Goal: Feedback & Contribution: Submit feedback/report problem

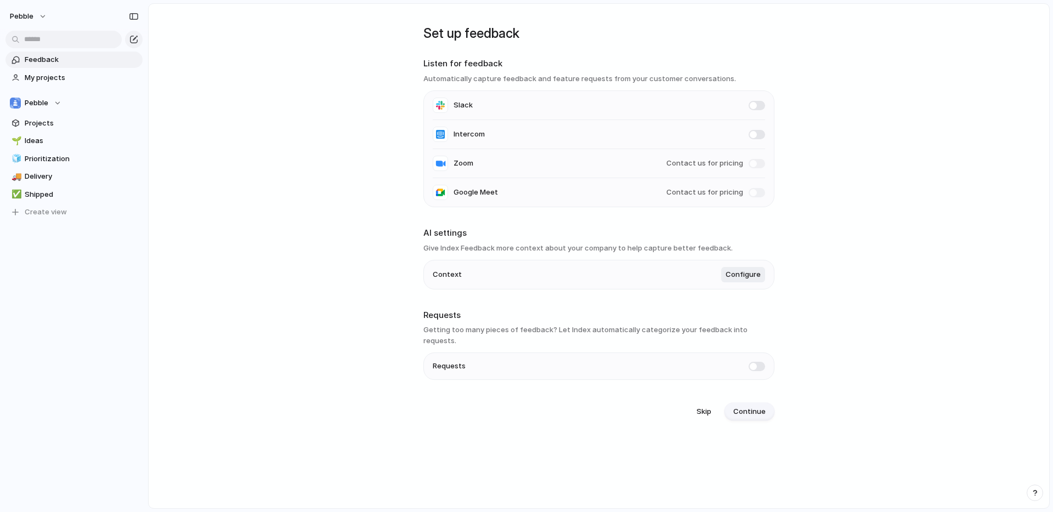
click at [746, 406] on span "Continue" at bounding box center [749, 411] width 32 height 11
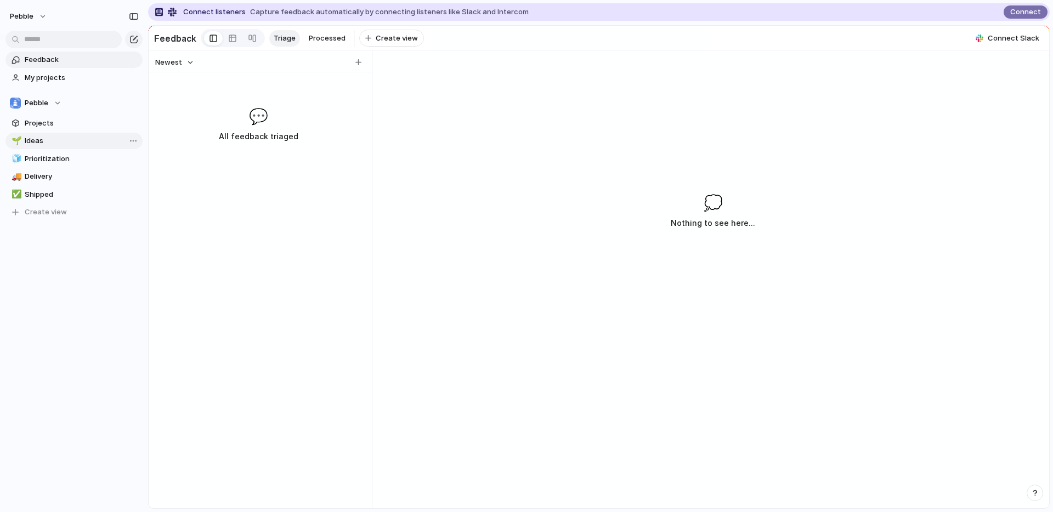
click at [46, 148] on link "🌱 Ideas" at bounding box center [73, 141] width 137 height 16
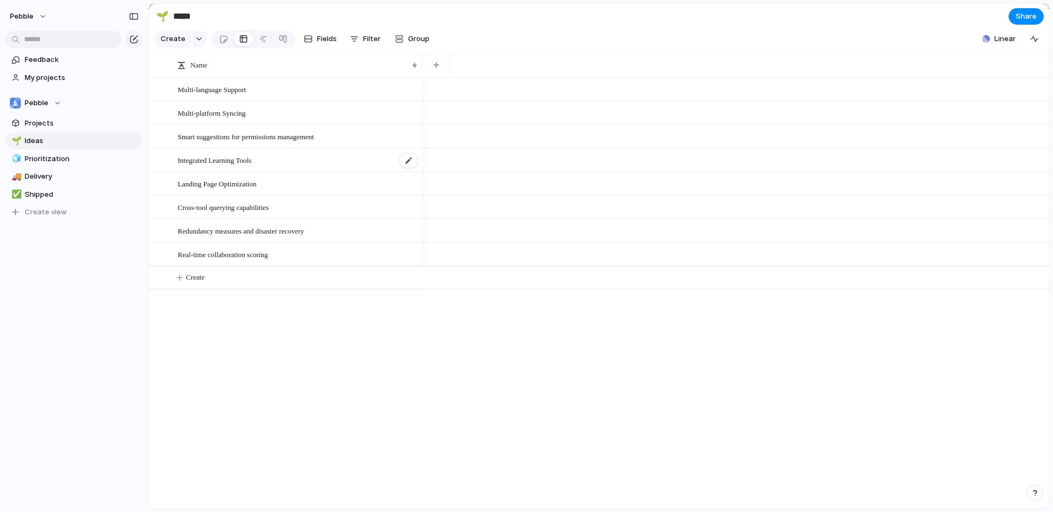
click at [236, 158] on span "Integrated Learning Tools" at bounding box center [215, 160] width 74 height 13
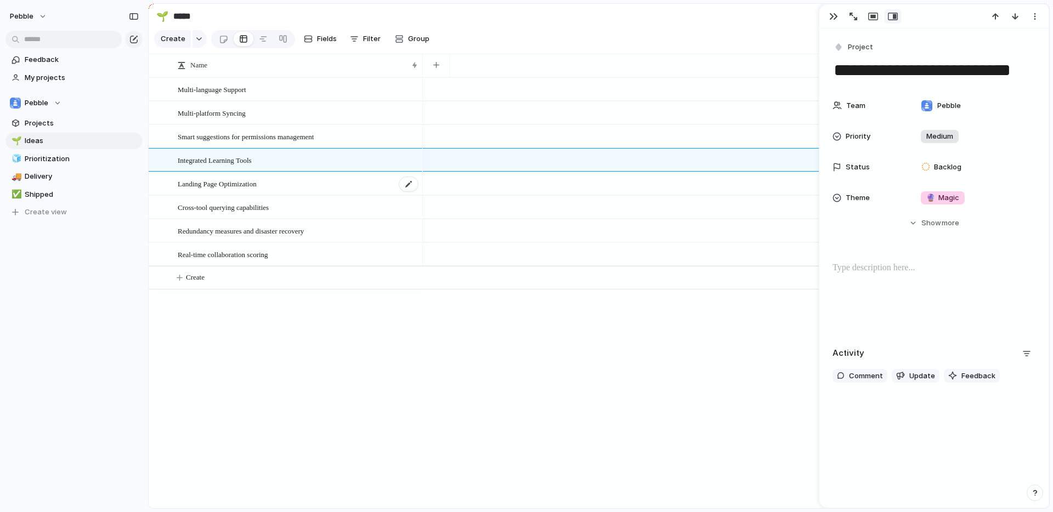
click at [257, 183] on span "Landing Page Optimization" at bounding box center [217, 183] width 79 height 13
type textarea "**********"
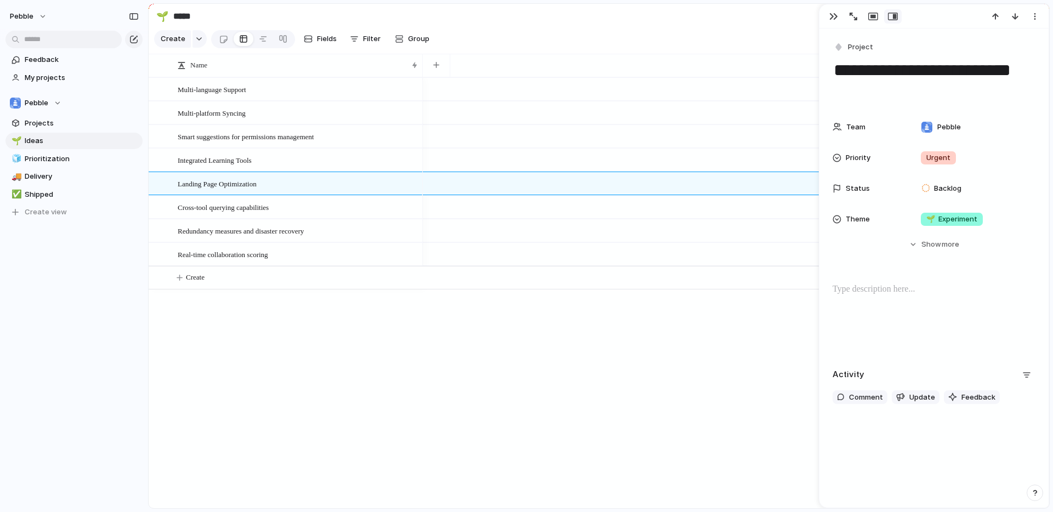
click at [434, 364] on div at bounding box center [736, 292] width 626 height 431
click at [835, 15] on div "button" at bounding box center [833, 16] width 9 height 9
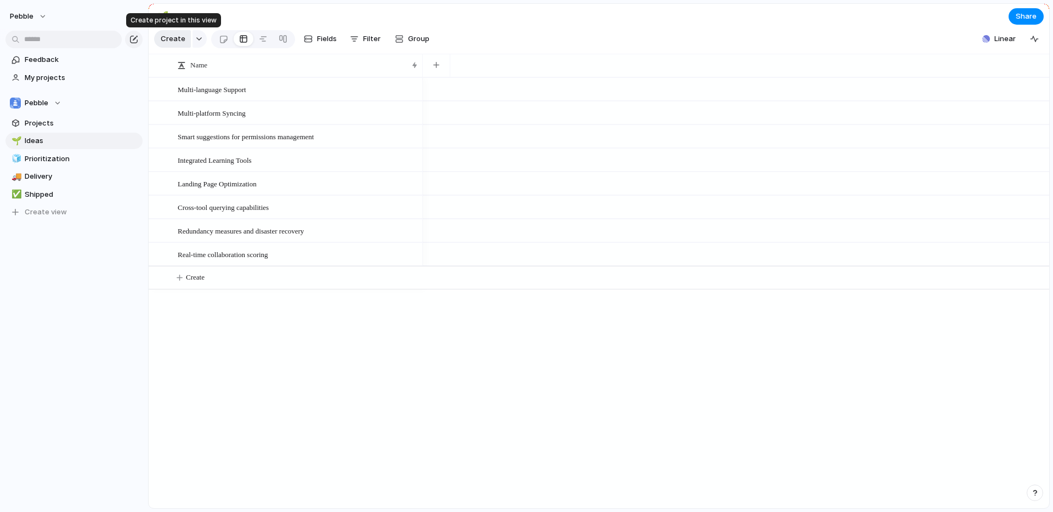
click at [167, 36] on span "Create" at bounding box center [173, 38] width 25 height 11
click at [87, 154] on span "Prioritization" at bounding box center [82, 159] width 114 height 11
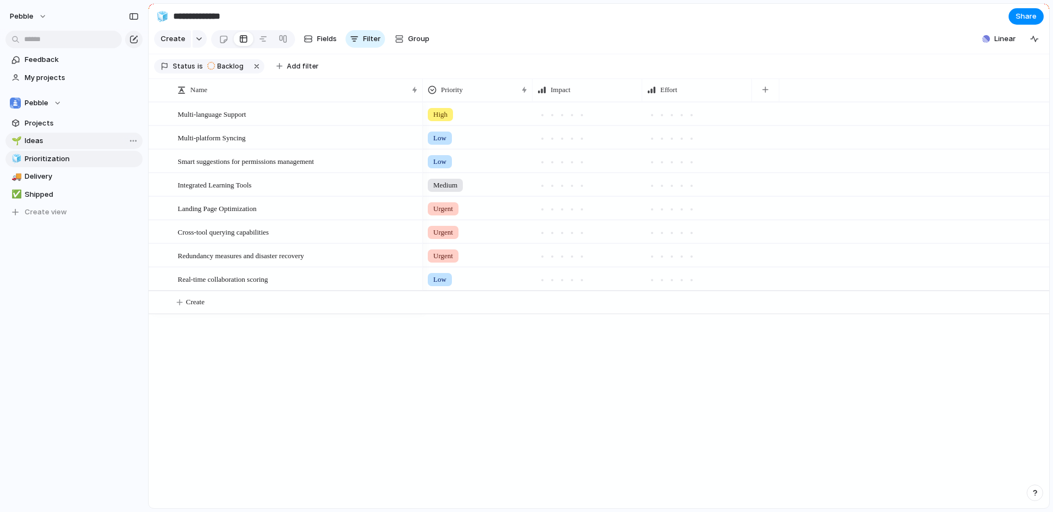
click at [55, 142] on span "Ideas" at bounding box center [82, 140] width 114 height 11
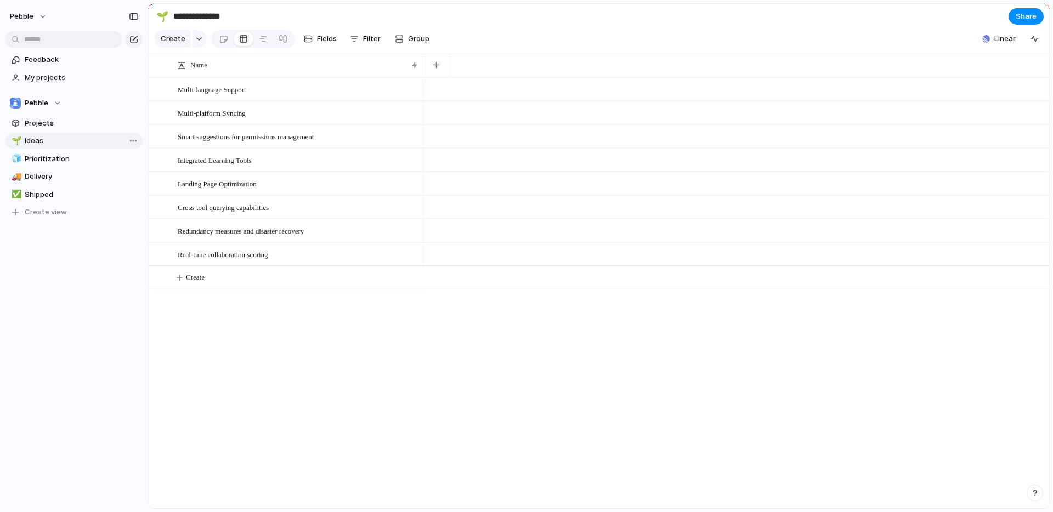
type input "*****"
click at [442, 60] on button "button" at bounding box center [436, 65] width 22 height 20
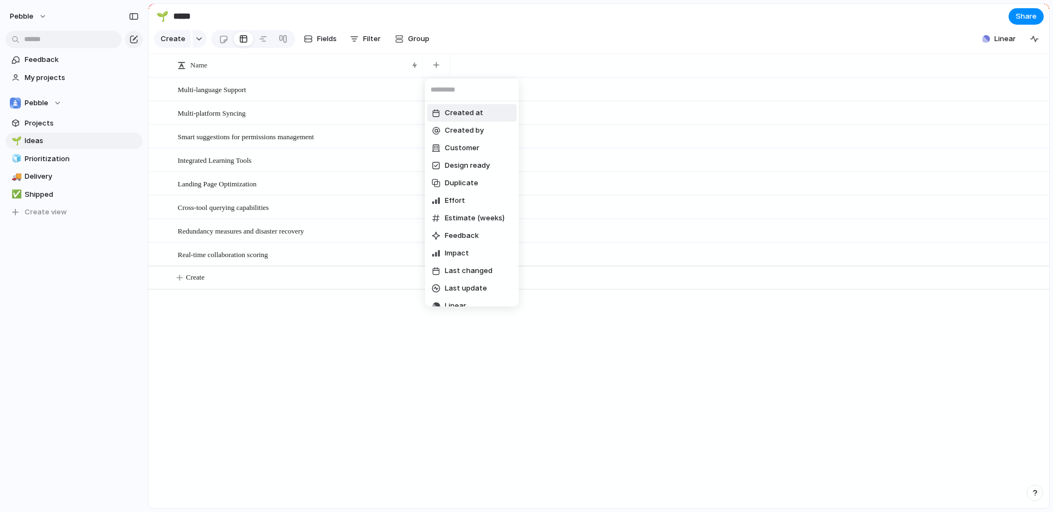
drag, startPoint x: 369, startPoint y: 95, endPoint x: 363, endPoint y: 97, distance: 6.3
click at [368, 95] on div "Created at Created by Customer Design ready Duplicate Effort Estimate (weeks) F…" at bounding box center [526, 256] width 1053 height 512
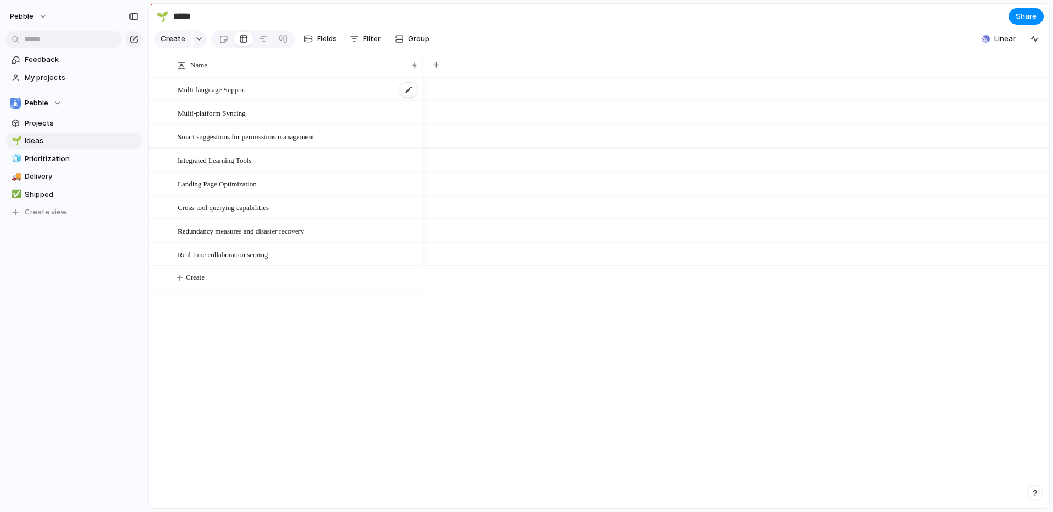
click at [292, 96] on div "Multi-language Support" at bounding box center [298, 89] width 241 height 22
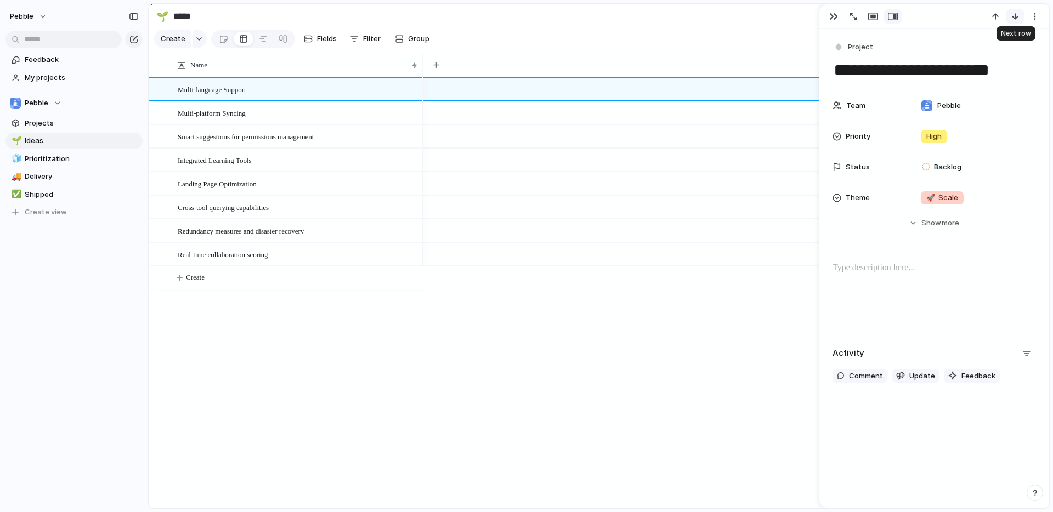
click at [1012, 17] on div "button" at bounding box center [1015, 16] width 9 height 9
type textarea "**********"
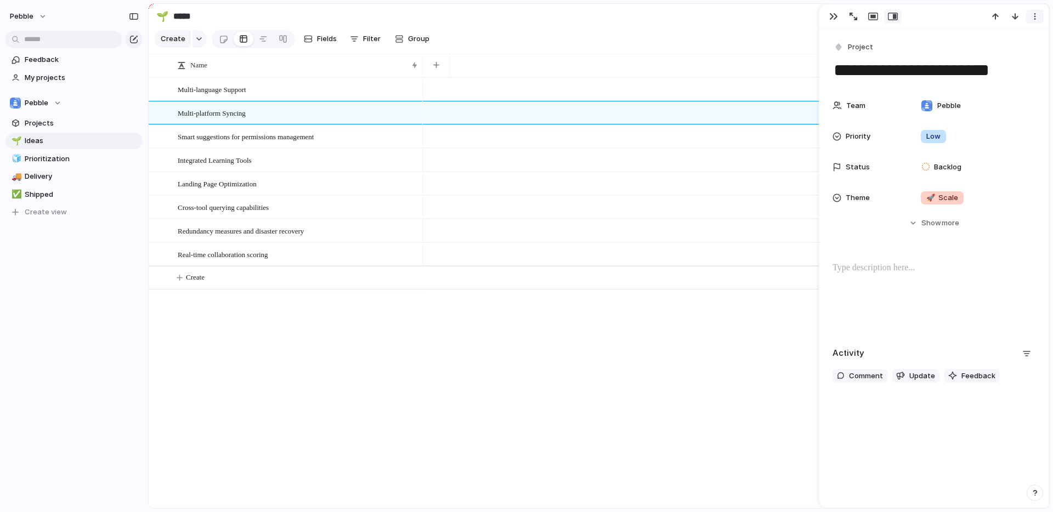
click at [1031, 16] on div "button" at bounding box center [1035, 16] width 9 height 9
drag, startPoint x: 268, startPoint y: 40, endPoint x: 262, endPoint y: 40, distance: 6.0
click at [265, 40] on div "Mark as duplicate Delete" at bounding box center [526, 256] width 1053 height 512
click at [261, 40] on div at bounding box center [263, 39] width 9 height 18
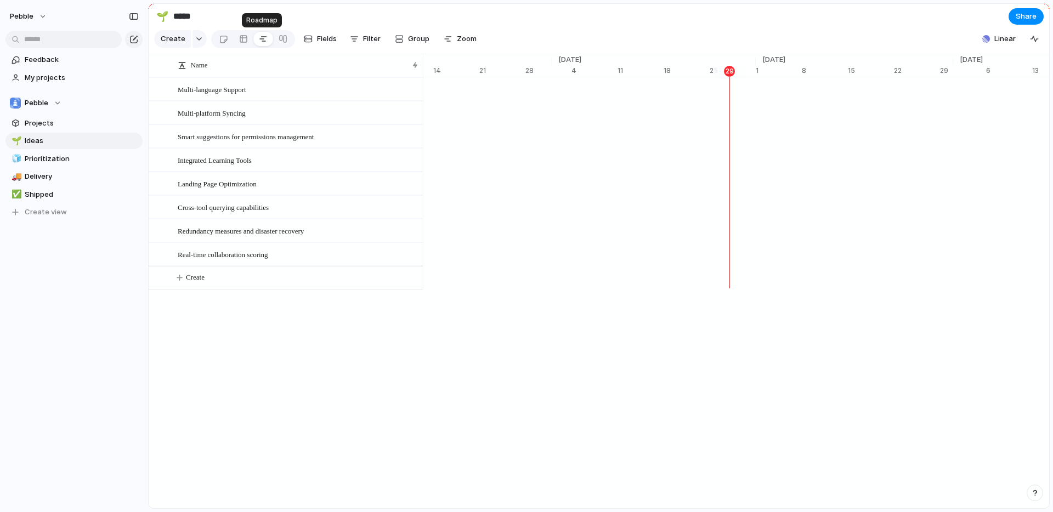
scroll to position [0, 7085]
click at [281, 39] on div at bounding box center [283, 39] width 9 height 18
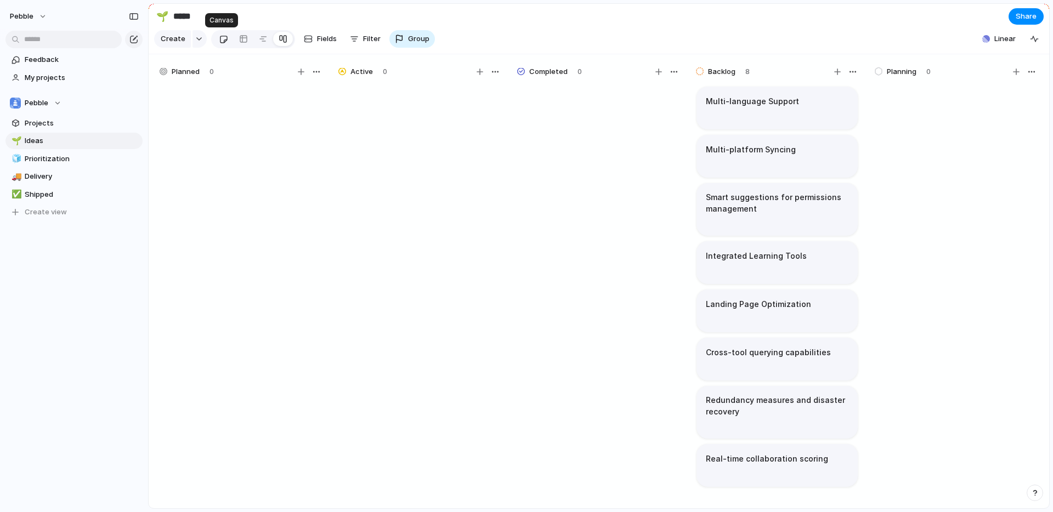
click at [225, 41] on div at bounding box center [223, 39] width 9 height 18
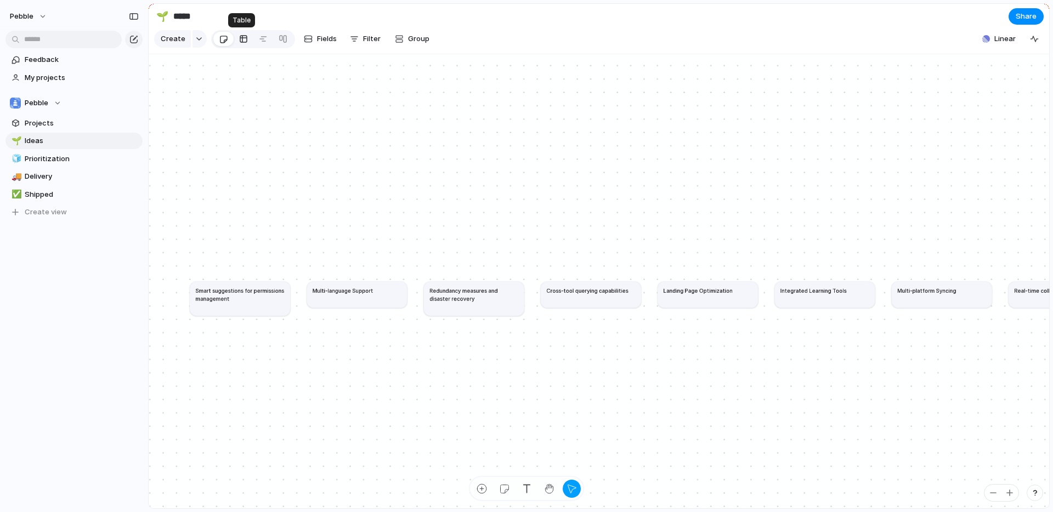
click at [236, 39] on link at bounding box center [244, 39] width 20 height 18
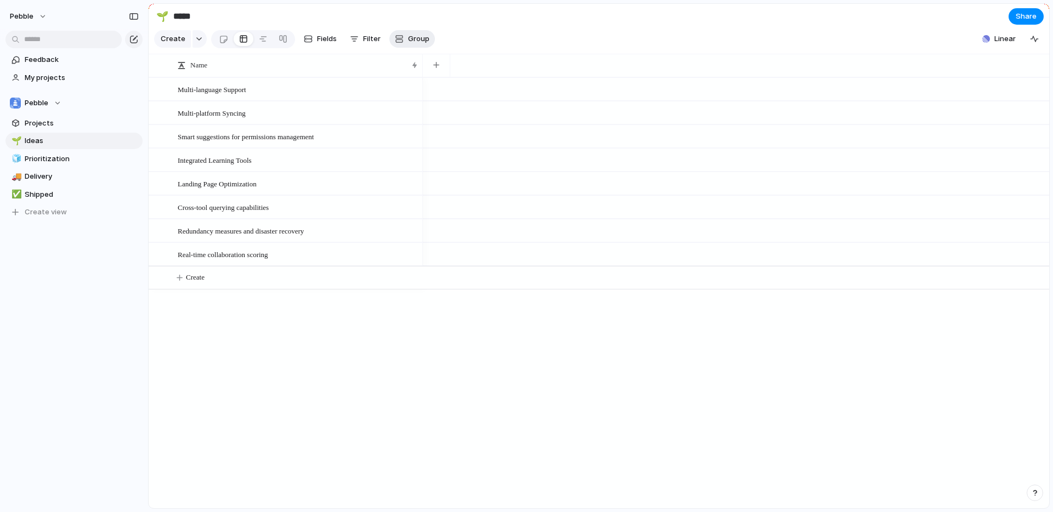
click at [428, 41] on button "Group" at bounding box center [412, 39] width 46 height 18
drag, startPoint x: 188, startPoint y: 41, endPoint x: 199, endPoint y: 42, distance: 11.0
click at [189, 41] on div "Owner Team Customer Priority Impact Effort Design ready Status Theme Created by" at bounding box center [526, 256] width 1053 height 512
click at [198, 42] on button "button" at bounding box center [200, 39] width 14 height 18
click at [202, 154] on li "Project" at bounding box center [200, 157] width 89 height 18
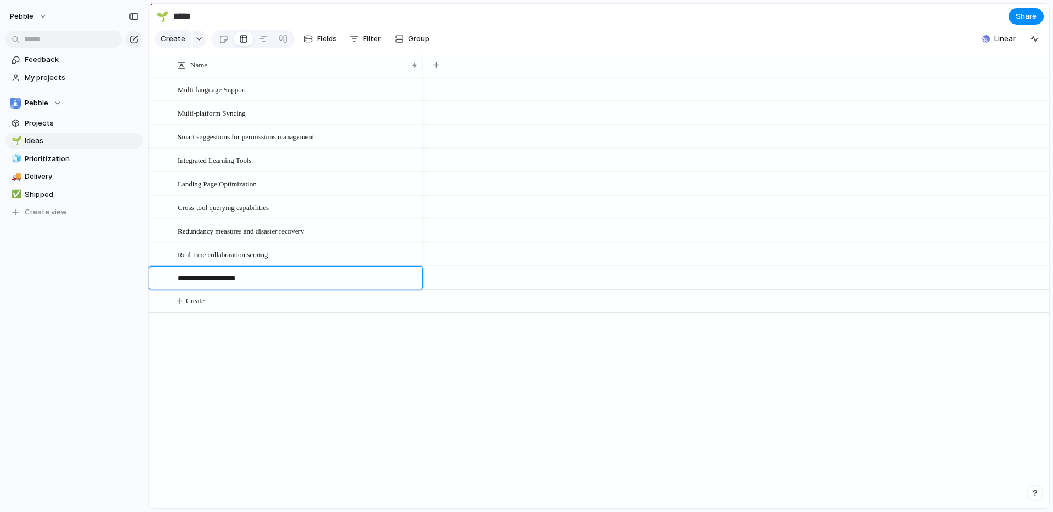
type textarea "**********"
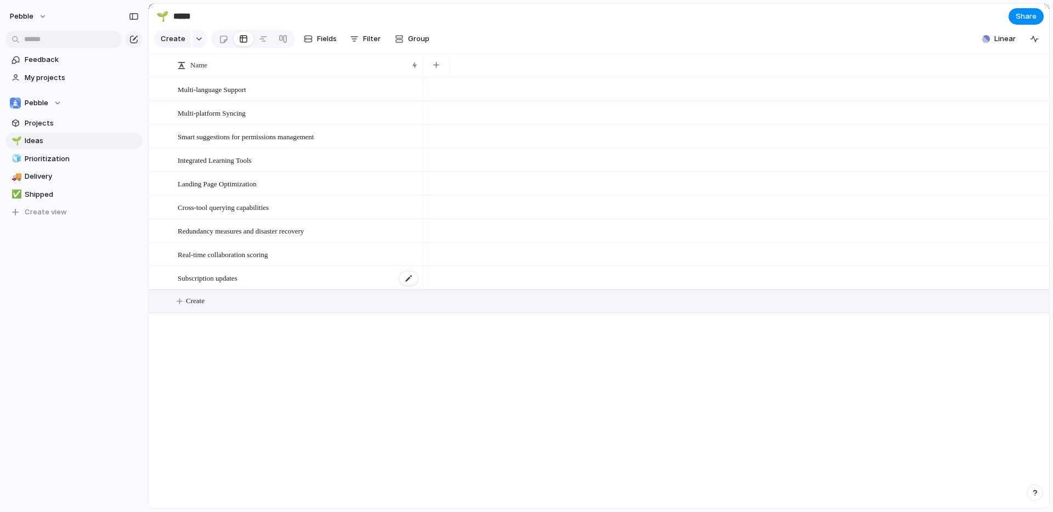
click at [276, 276] on div "Subscription updates" at bounding box center [298, 278] width 241 height 22
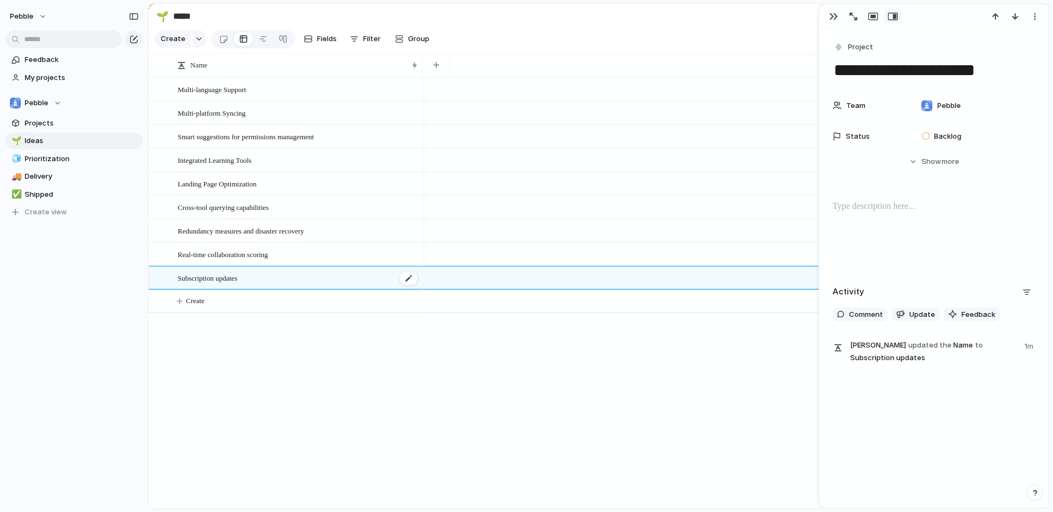
click at [276, 276] on div "Subscription updates" at bounding box center [298, 278] width 241 height 22
click at [873, 19] on div "button" at bounding box center [873, 16] width 10 height 9
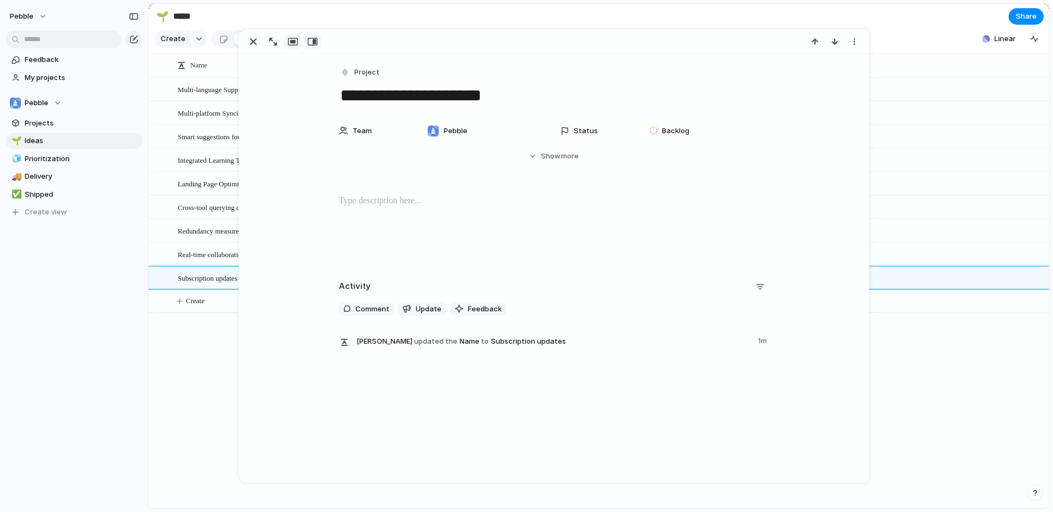
click at [310, 42] on div "button" at bounding box center [313, 41] width 10 height 9
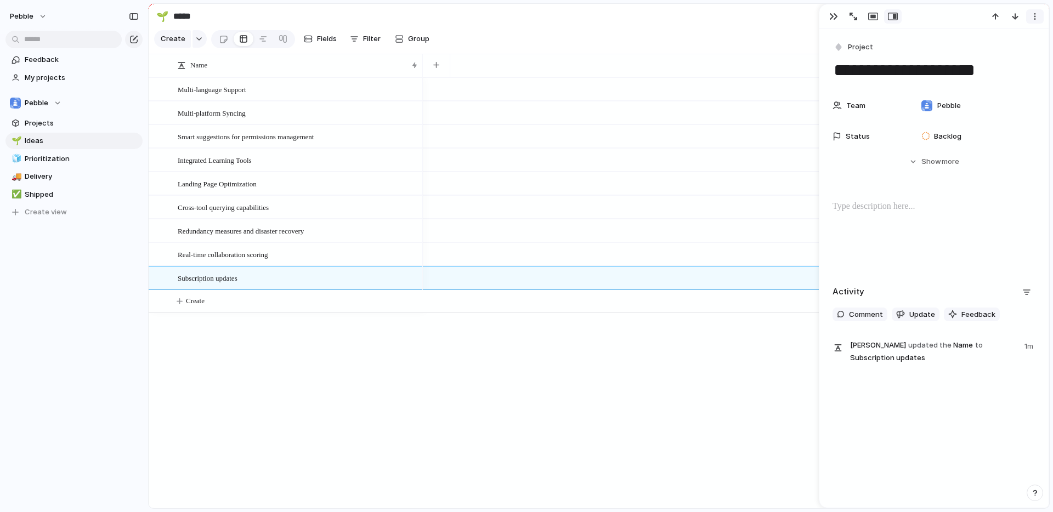
click at [1038, 16] on div "button" at bounding box center [1035, 16] width 9 height 9
drag, startPoint x: 943, startPoint y: 167, endPoint x: 937, endPoint y: 165, distance: 6.6
click at [943, 167] on div "Mark as duplicate Delete" at bounding box center [526, 256] width 1053 height 512
click at [933, 161] on span "Show" at bounding box center [931, 161] width 20 height 11
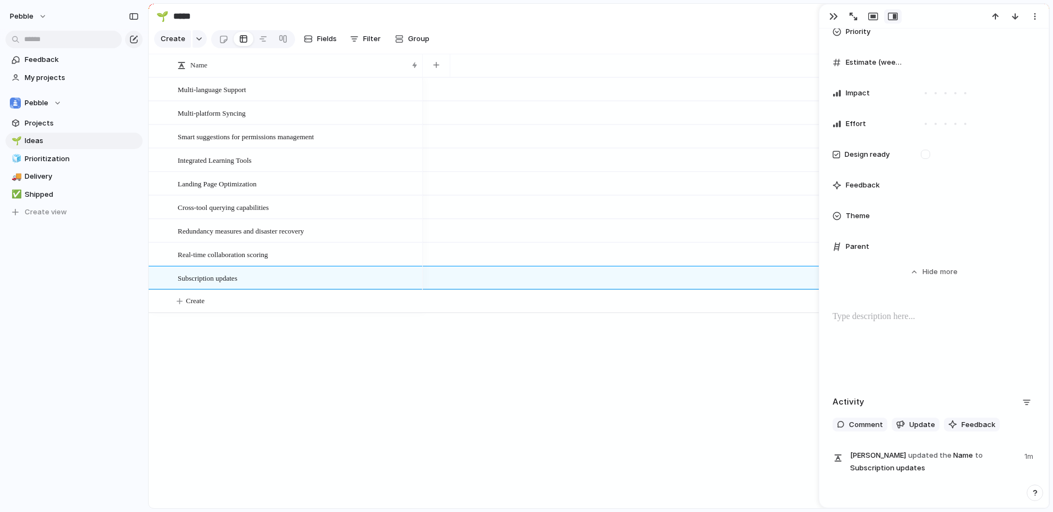
scroll to position [435, 0]
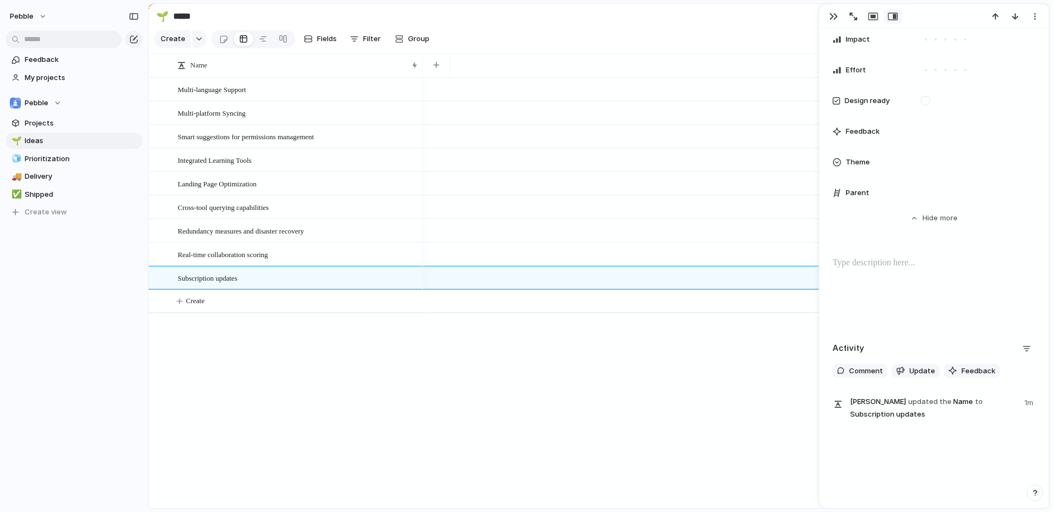
click at [711, 344] on div at bounding box center [736, 292] width 626 height 431
click at [833, 15] on div "button" at bounding box center [833, 16] width 9 height 9
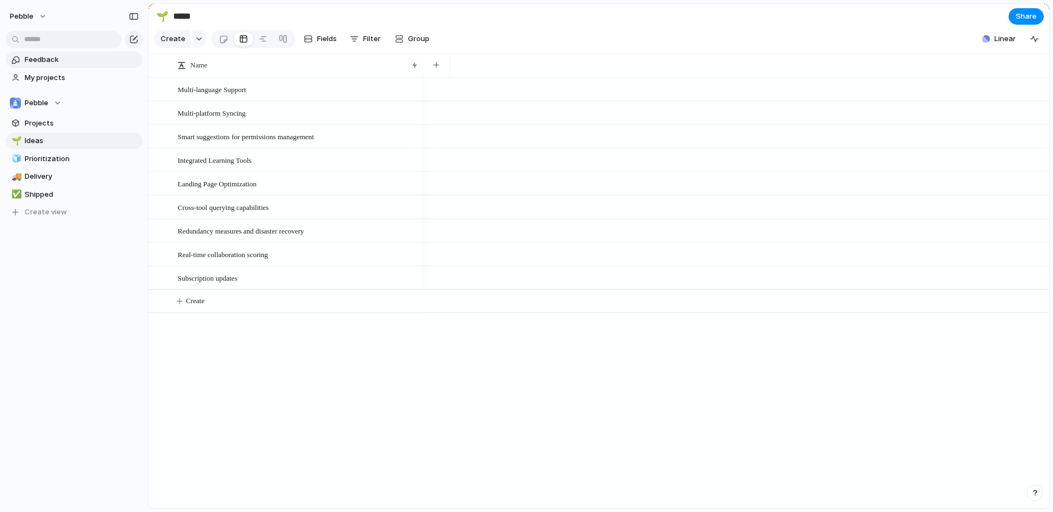
click at [32, 59] on span "Feedback" at bounding box center [82, 59] width 114 height 11
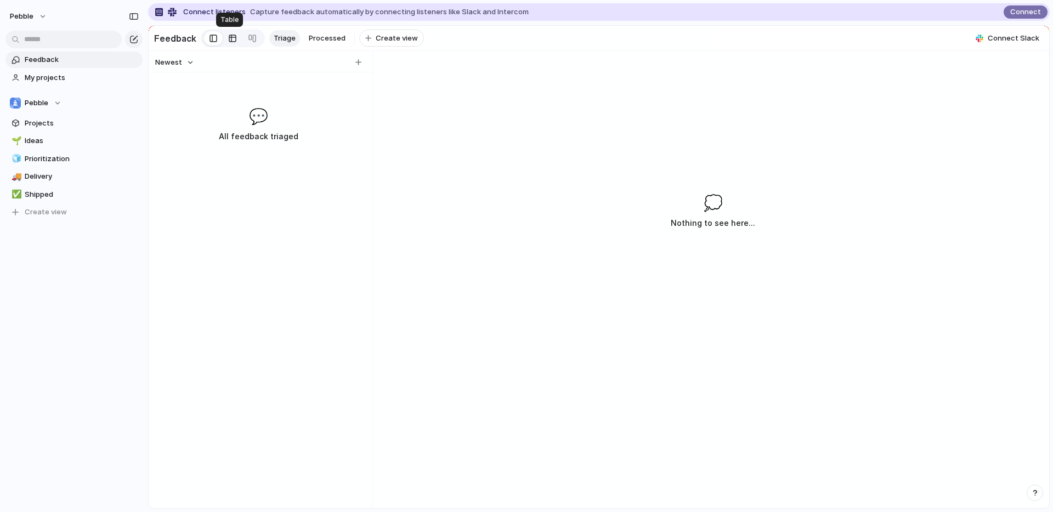
click at [229, 42] on div at bounding box center [232, 39] width 9 height 18
click at [250, 40] on div at bounding box center [252, 39] width 9 height 18
click at [235, 37] on link at bounding box center [233, 39] width 20 height 18
click at [210, 38] on div at bounding box center [214, 38] width 8 height 16
click at [131, 37] on div "button" at bounding box center [133, 39] width 9 height 9
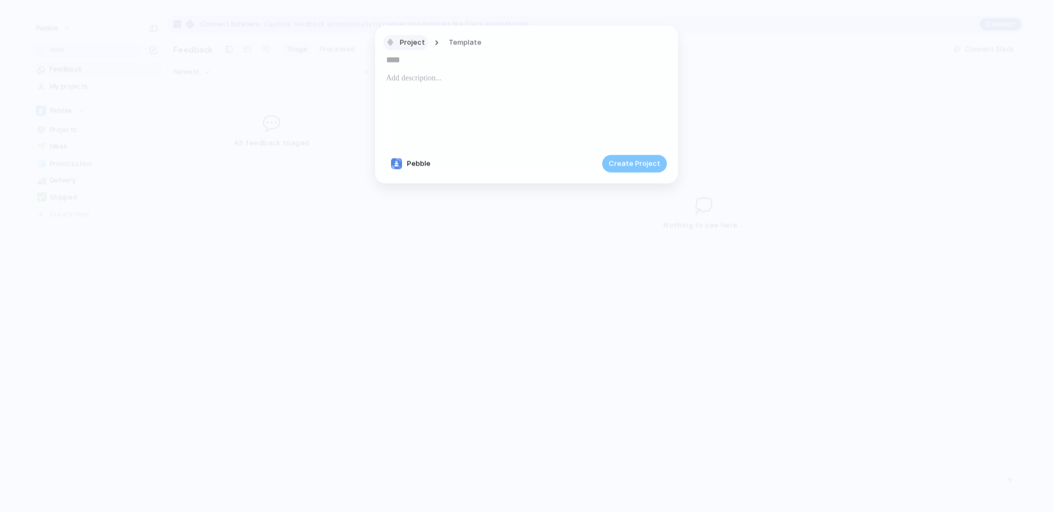
click at [410, 40] on span "Project" at bounding box center [412, 42] width 25 height 11
click at [418, 86] on span "Goal" at bounding box center [412, 88] width 16 height 11
click at [405, 42] on span "Goal" at bounding box center [408, 42] width 16 height 11
click at [454, 184] on li "Customize" at bounding box center [430, 182] width 89 height 18
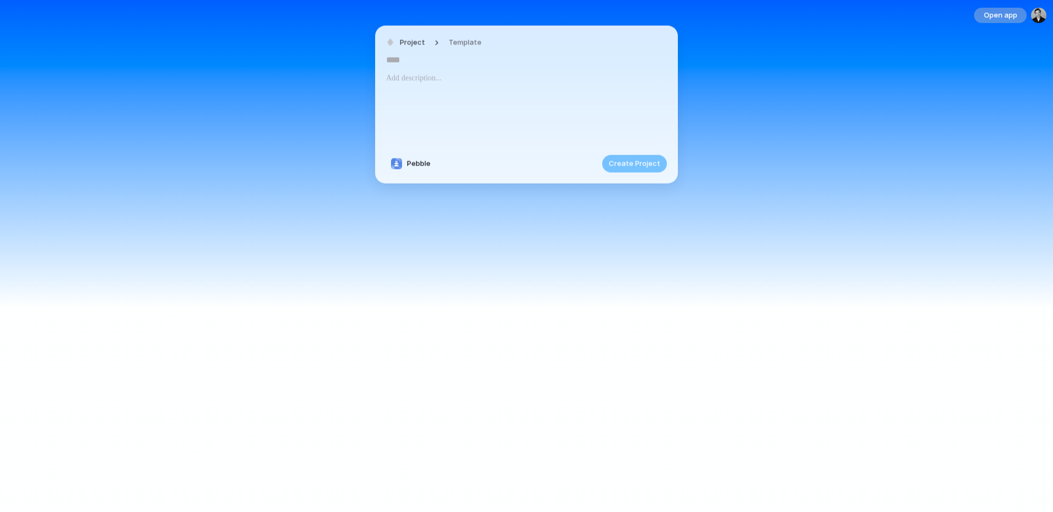
click at [796, 100] on div "Open app" at bounding box center [526, 256] width 1053 height 512
click at [184, 40] on div "Open app" at bounding box center [526, 256] width 1053 height 512
click at [999, 18] on span "Open app" at bounding box center [1000, 15] width 33 height 11
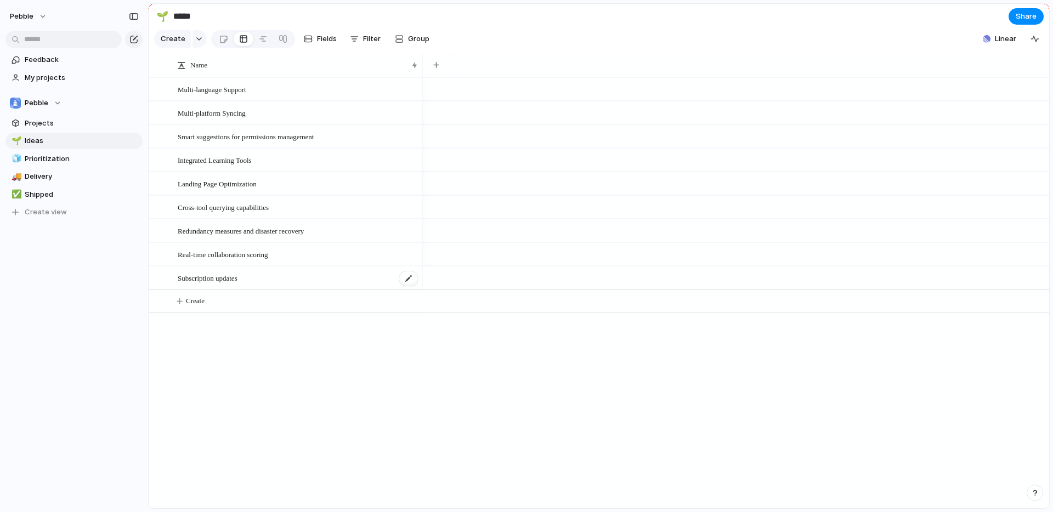
click at [300, 271] on div "Subscription updates" at bounding box center [298, 278] width 241 height 22
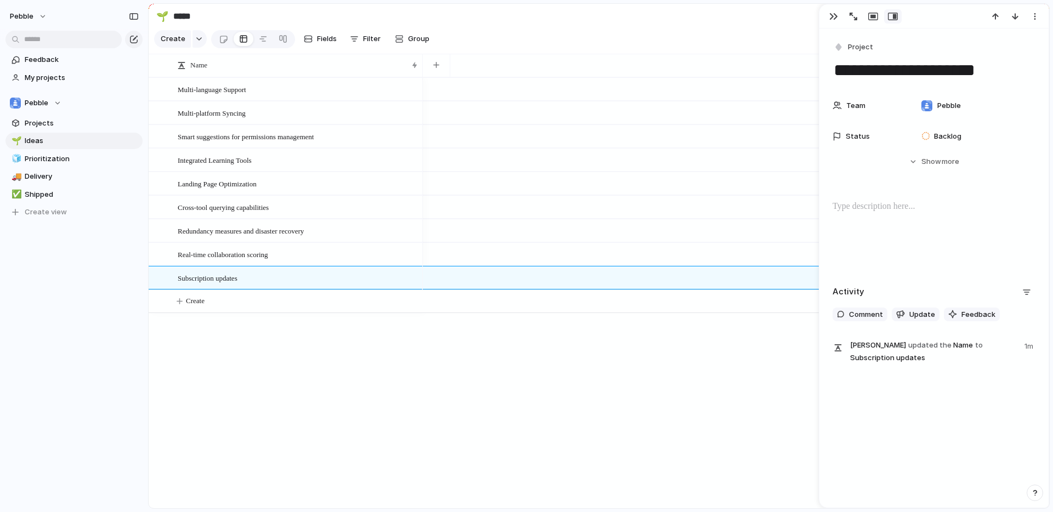
click at [492, 363] on div at bounding box center [736, 292] width 626 height 431
click at [835, 14] on div "button" at bounding box center [833, 16] width 9 height 9
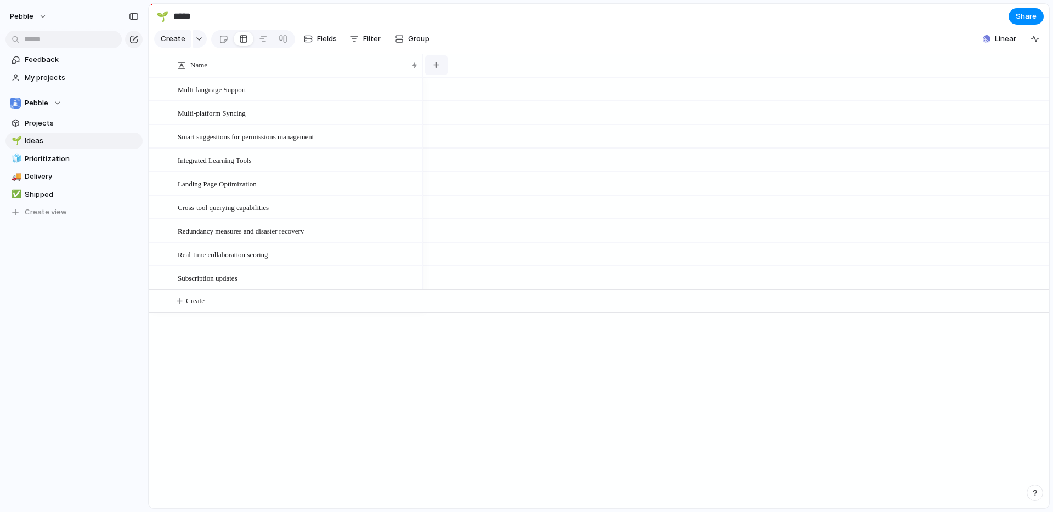
click at [432, 66] on button "button" at bounding box center [436, 65] width 22 height 20
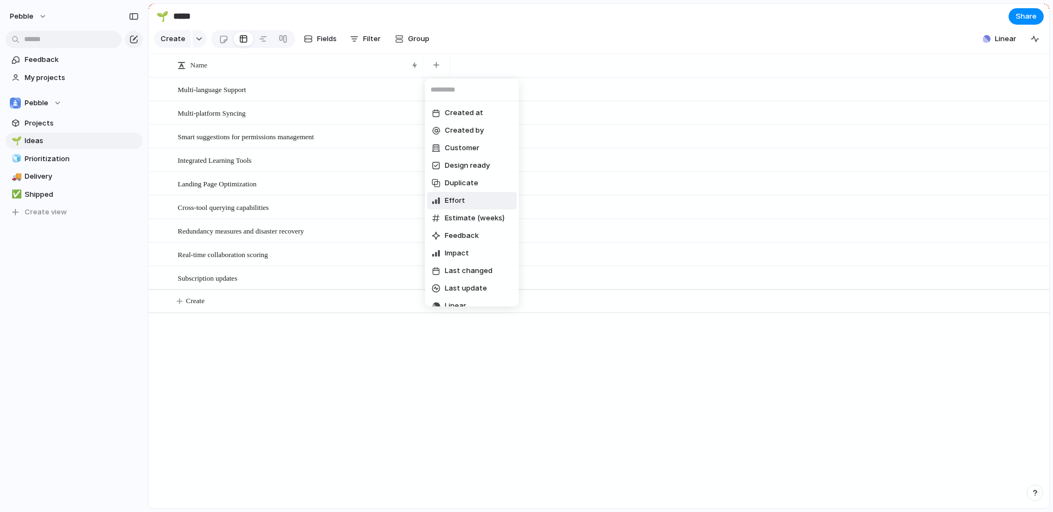
click at [459, 202] on span "Effort" at bounding box center [455, 200] width 20 height 11
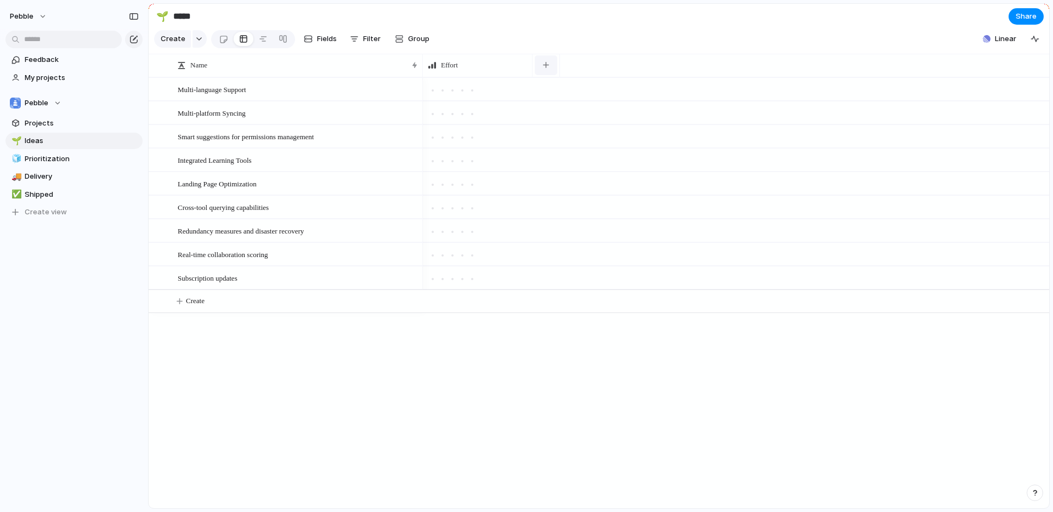
click at [550, 67] on button "button" at bounding box center [546, 65] width 22 height 20
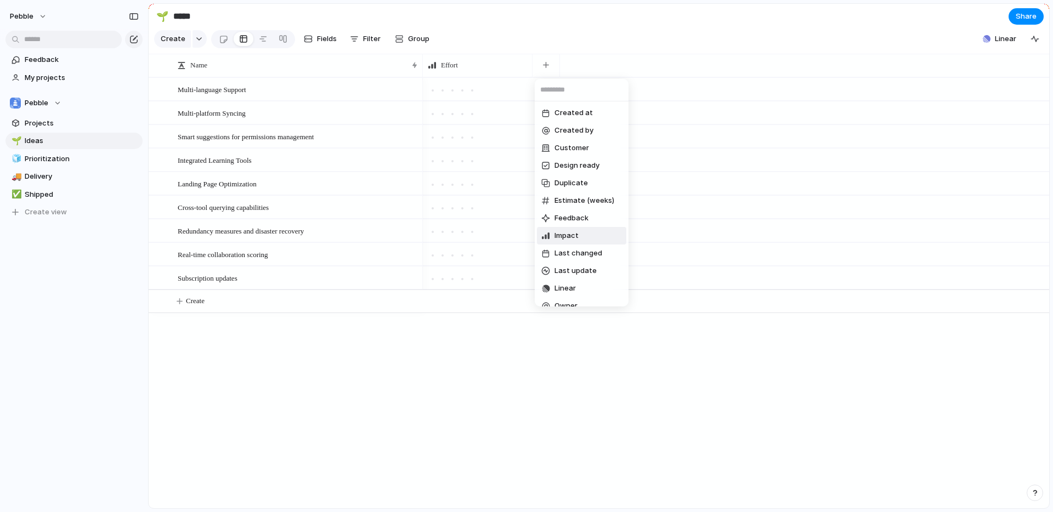
click at [578, 238] on li "Impact" at bounding box center [581, 236] width 89 height 18
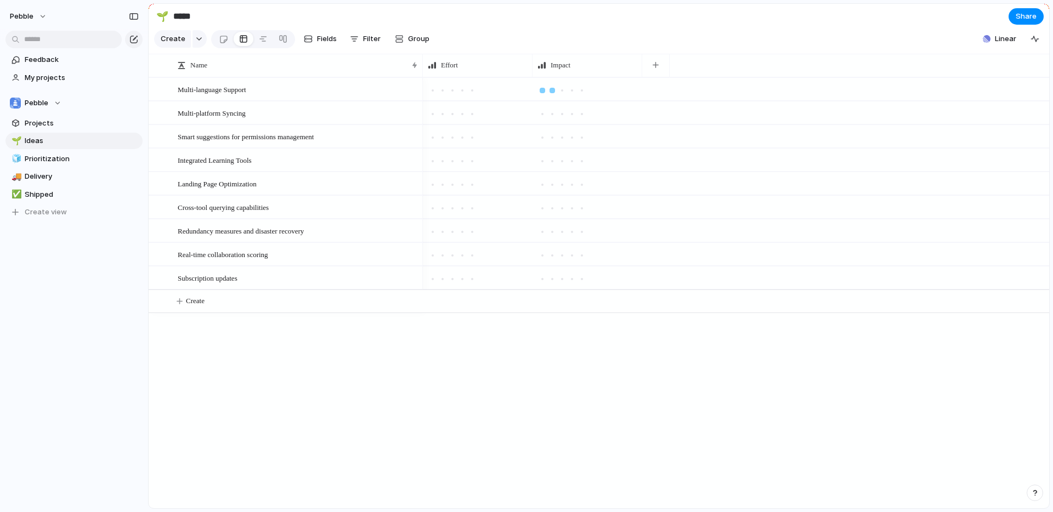
click at [556, 90] on div at bounding box center [552, 91] width 10 height 10
drag, startPoint x: 565, startPoint y: 90, endPoint x: 573, endPoint y: 90, distance: 7.7
click at [565, 90] on div at bounding box center [562, 91] width 10 height 10
click at [582, 90] on div at bounding box center [581, 90] width 5 height 5
click at [672, 66] on div "Effort Impact" at bounding box center [736, 65] width 626 height 23
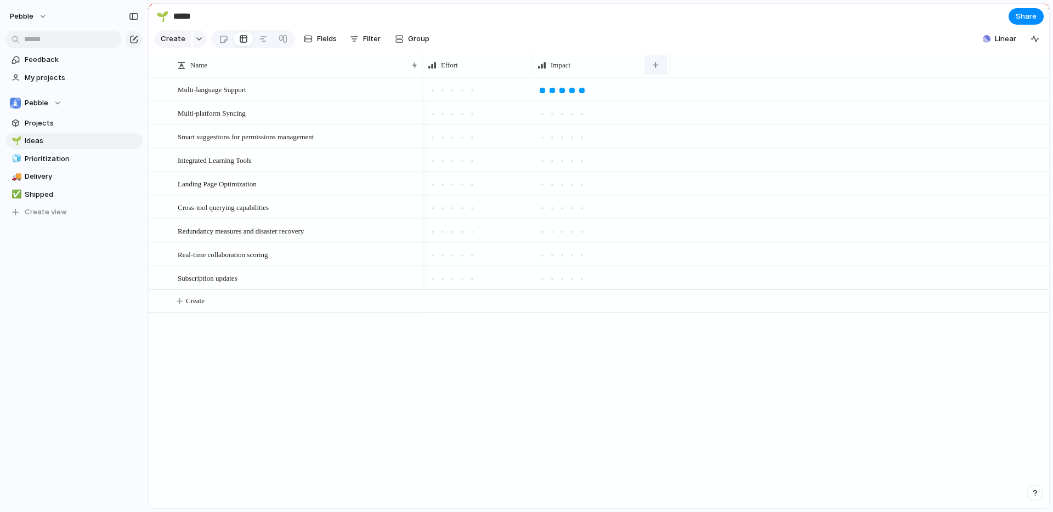
click at [661, 67] on button "button" at bounding box center [655, 65] width 22 height 20
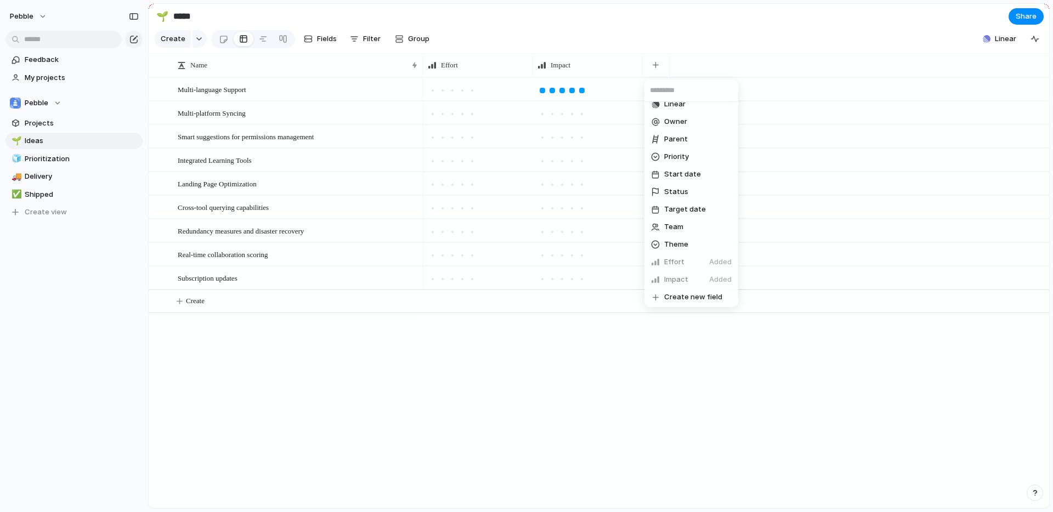
scroll to position [169, 0]
click at [706, 292] on span "Create new field" at bounding box center [693, 295] width 58 height 11
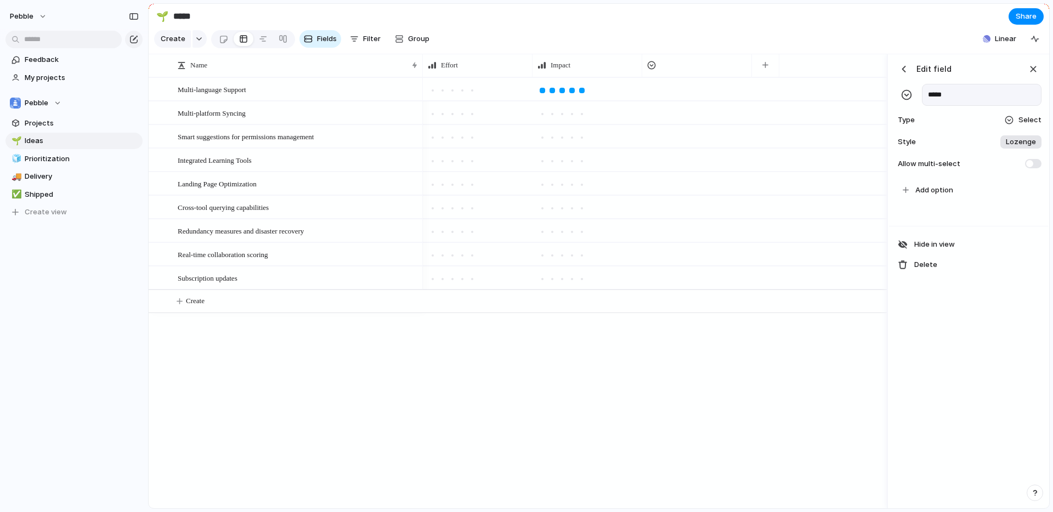
type input "*****"
click at [1023, 116] on span "Select" at bounding box center [1030, 120] width 23 height 11
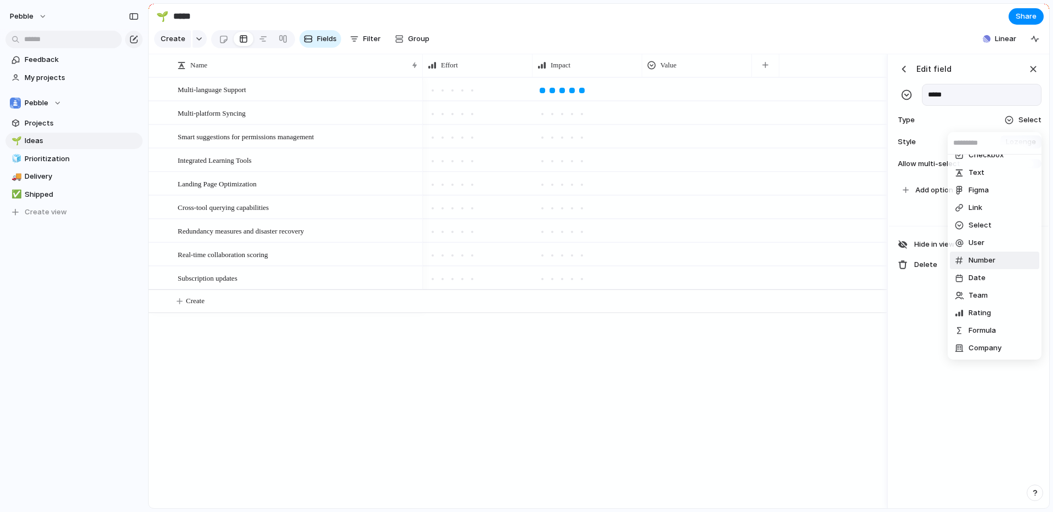
scroll to position [10, 0]
click at [995, 264] on span "Number" at bounding box center [982, 261] width 27 height 11
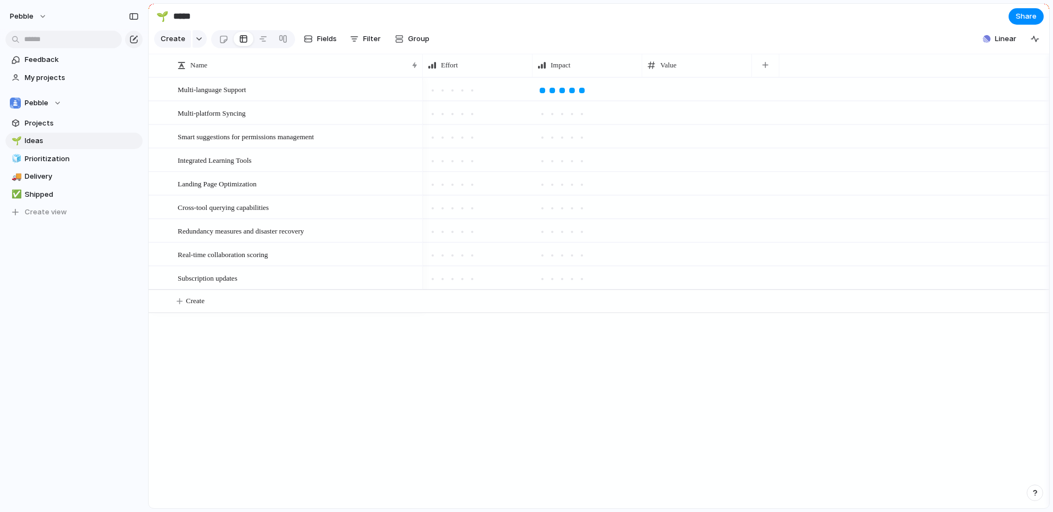
click at [690, 383] on div at bounding box center [736, 292] width 626 height 431
click at [666, 92] on div at bounding box center [697, 89] width 110 height 22
click at [745, 89] on input "*" at bounding box center [697, 91] width 109 height 26
click at [750, 94] on input "*" at bounding box center [697, 91] width 109 height 26
click at [748, 96] on input "*" at bounding box center [697, 91] width 109 height 26
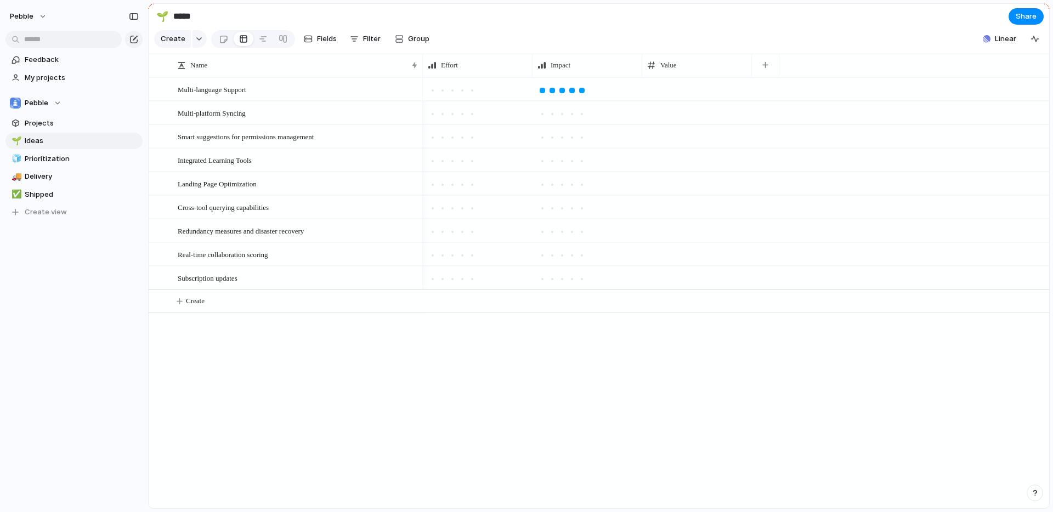
type input "*"
click at [748, 96] on input "*" at bounding box center [697, 91] width 109 height 26
click at [748, 97] on input "*" at bounding box center [697, 91] width 109 height 26
click at [680, 356] on div "*" at bounding box center [736, 292] width 626 height 431
click at [272, 93] on div "Multi-language Support" at bounding box center [298, 89] width 241 height 22
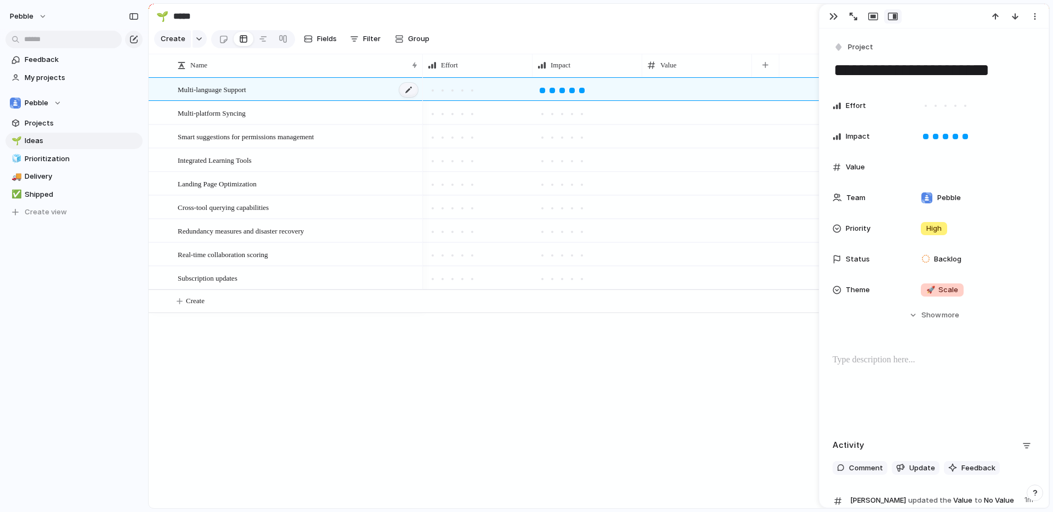
click at [406, 89] on div at bounding box center [408, 90] width 19 height 14
click at [195, 44] on button "button" at bounding box center [200, 39] width 14 height 18
click at [194, 80] on li "Goal" at bounding box center [200, 86] width 89 height 18
click at [834, 16] on div "button" at bounding box center [833, 16] width 9 height 9
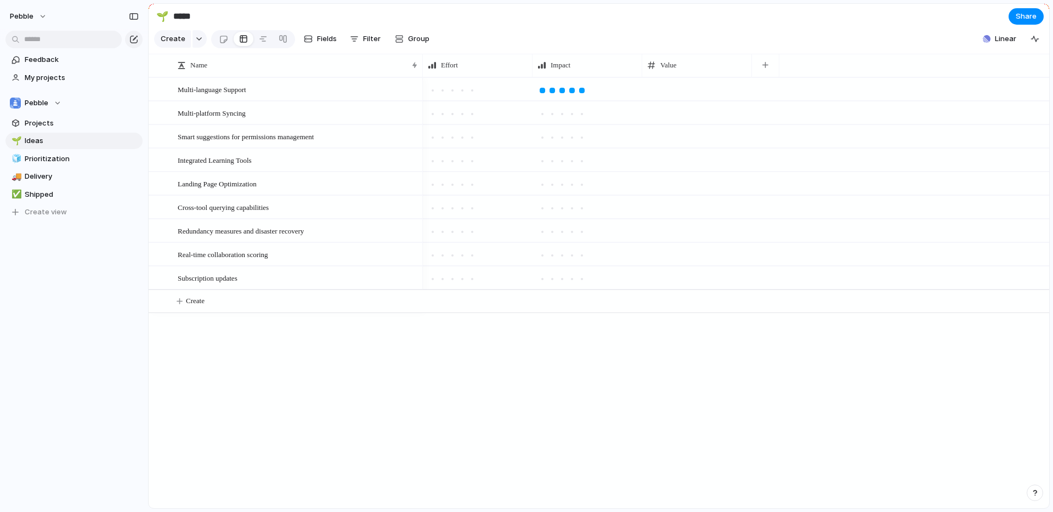
click at [1034, 489] on div "button" at bounding box center [1035, 493] width 8 height 8
click at [806, 382] on div at bounding box center [736, 292] width 626 height 431
click at [55, 67] on link "Feedback" at bounding box center [73, 60] width 137 height 16
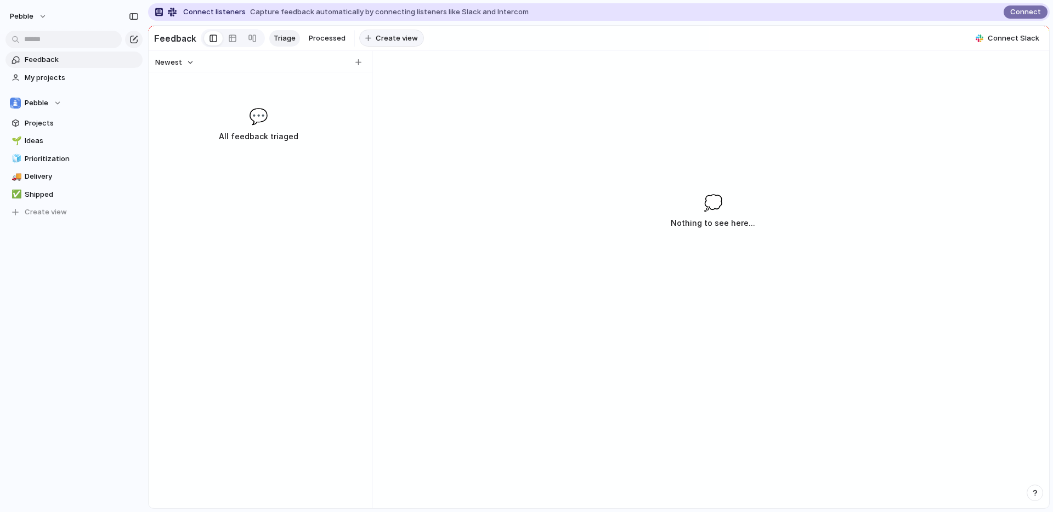
click at [369, 41] on button "Create view" at bounding box center [391, 39] width 65 height 18
click at [459, 80] on div "Newest 💬 All feedback triaged 💭 Nothing to see here..." at bounding box center [599, 279] width 901 height 457
click at [432, 127] on span "Delete view" at bounding box center [427, 125] width 41 height 11
click at [320, 40] on span "Processed" at bounding box center [327, 38] width 37 height 11
click at [287, 39] on span "Triage" at bounding box center [285, 38] width 22 height 11
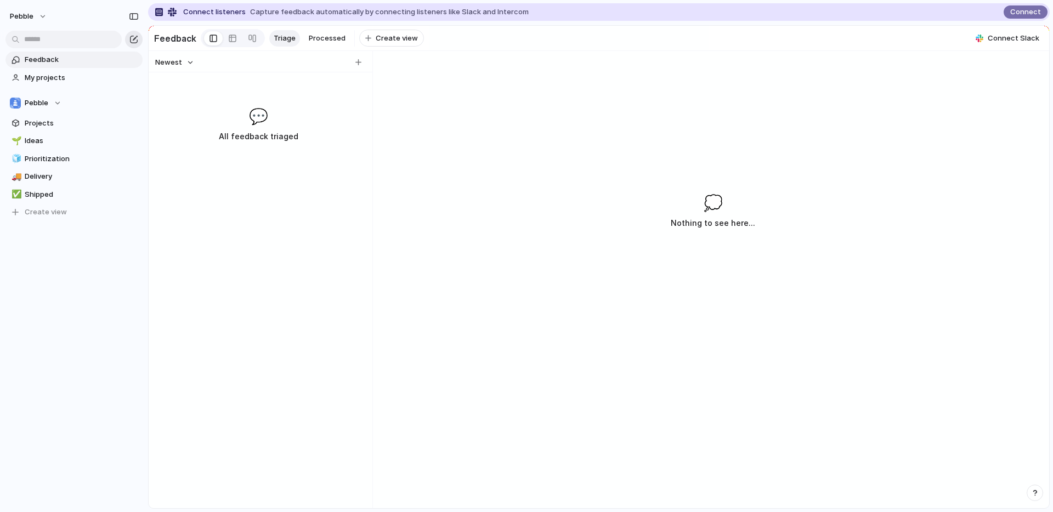
click at [139, 37] on button "button" at bounding box center [134, 40] width 18 height 18
click at [358, 64] on div "button" at bounding box center [358, 62] width 6 height 6
type input "**********"
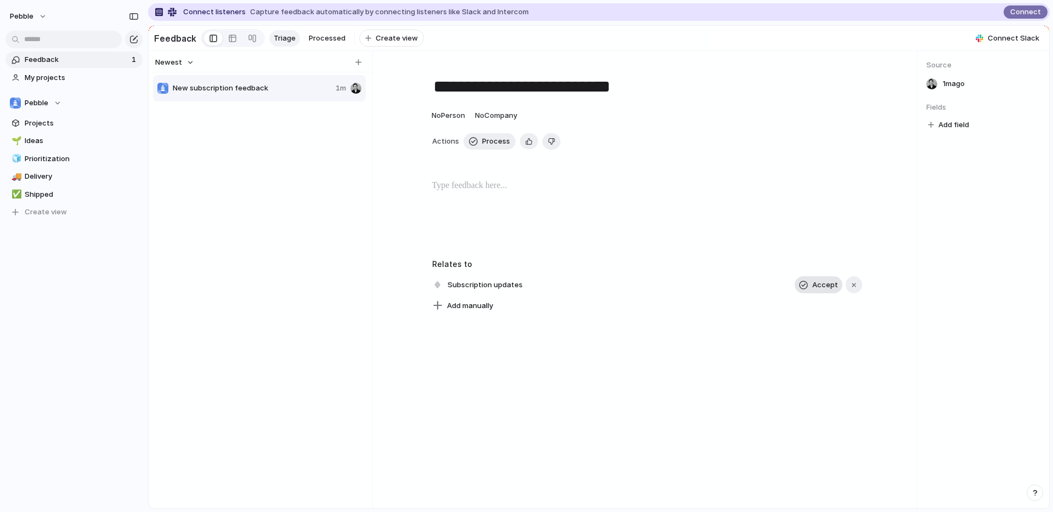
click at [821, 290] on span "Accept" at bounding box center [825, 285] width 26 height 11
click at [231, 135] on div "New subscription feedback 1m" at bounding box center [260, 301] width 215 height 454
click at [32, 123] on span "Projects" at bounding box center [82, 123] width 114 height 11
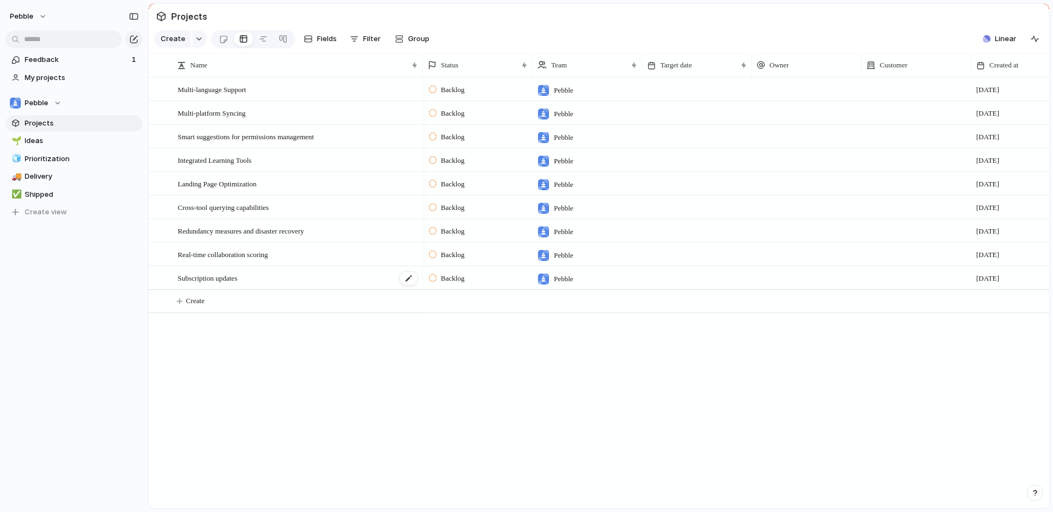
click at [268, 278] on div "Subscription updates" at bounding box center [298, 278] width 241 height 22
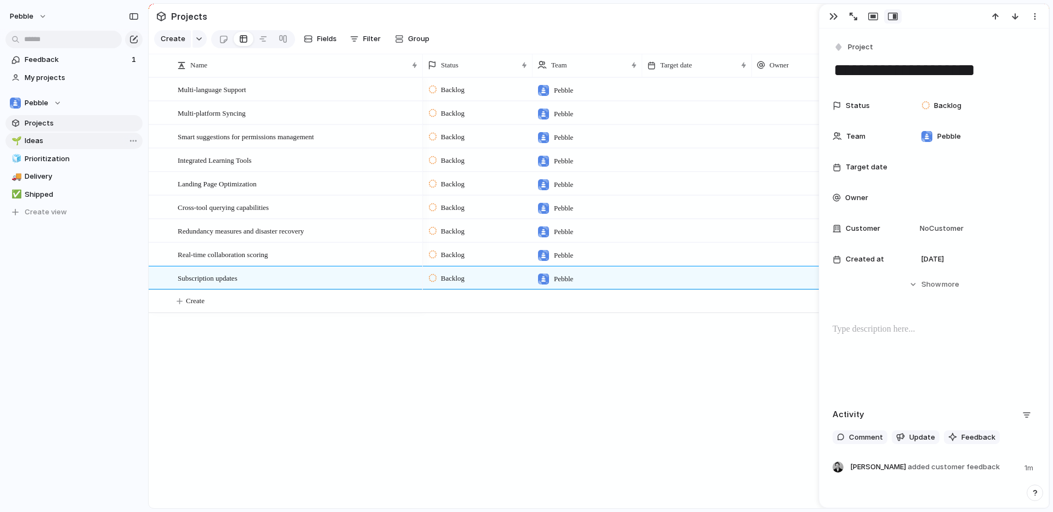
click at [54, 141] on span "Ideas" at bounding box center [82, 140] width 114 height 11
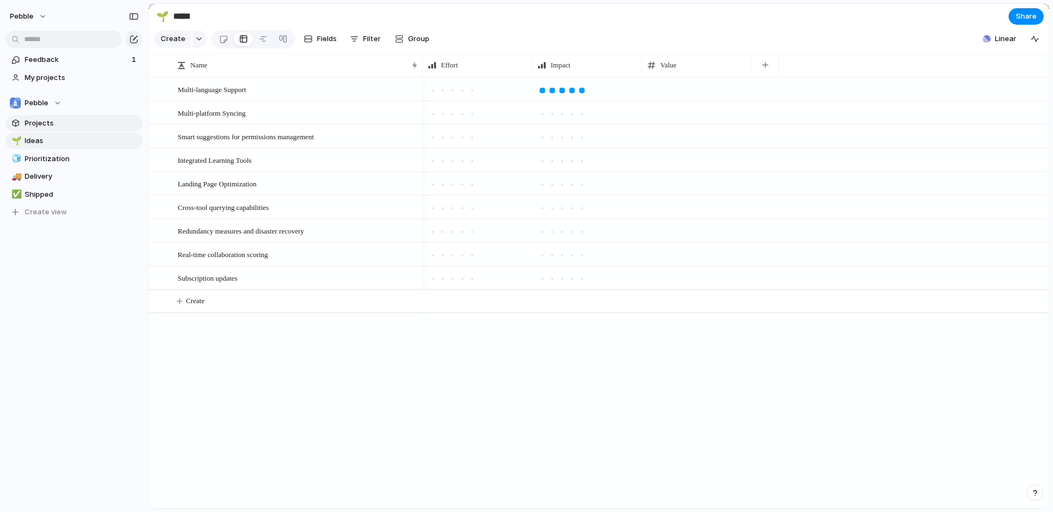
click at [52, 116] on link "Projects" at bounding box center [73, 123] width 137 height 16
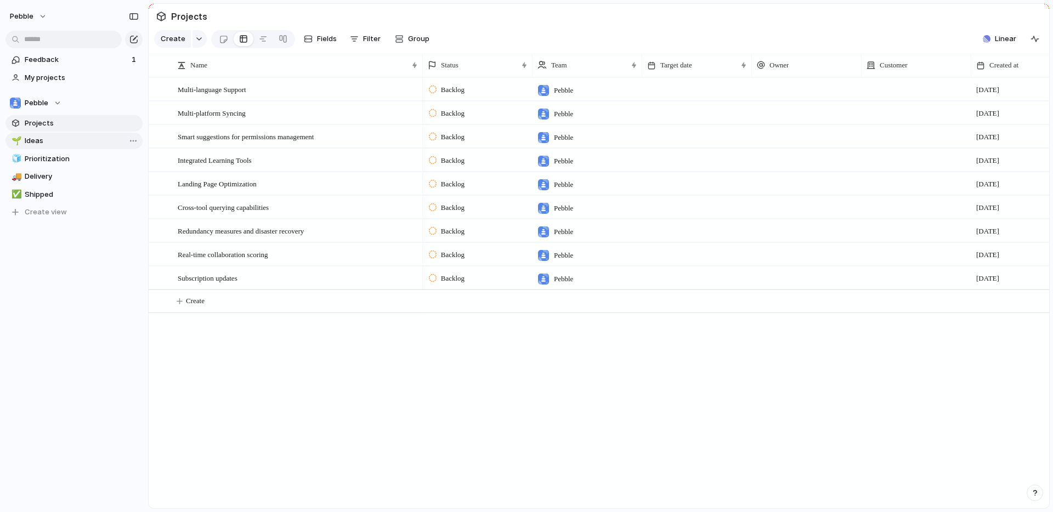
click at [57, 133] on link "🌱 Ideas" at bounding box center [73, 141] width 137 height 16
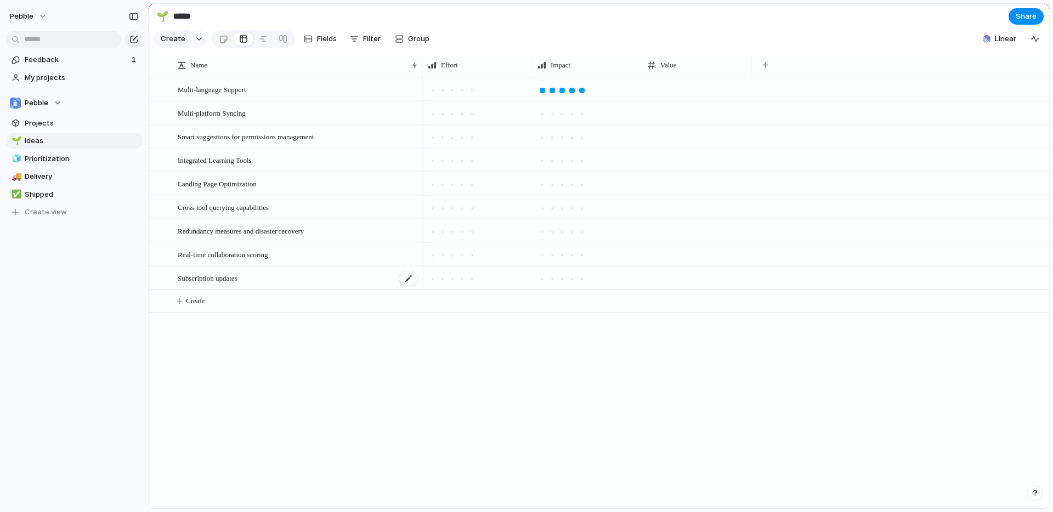
click at [263, 277] on div "Subscription updates" at bounding box center [298, 278] width 241 height 22
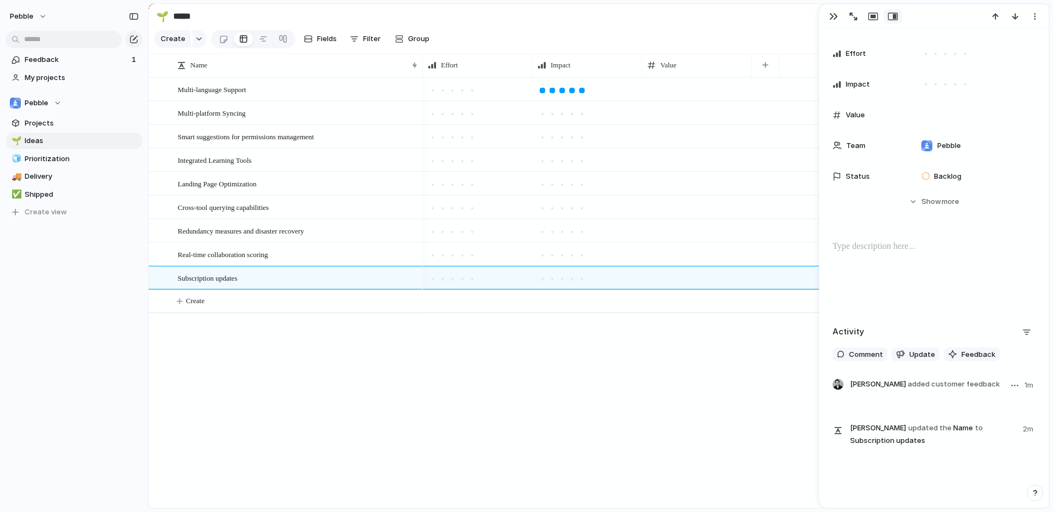
click at [927, 384] on span "added customer feedback" at bounding box center [954, 384] width 92 height 9
drag, startPoint x: 976, startPoint y: 384, endPoint x: 934, endPoint y: 386, distance: 42.2
click at [975, 384] on span "added customer feedback" at bounding box center [954, 383] width 92 height 9
click at [885, 384] on span "[PERSON_NAME] added customer feedback" at bounding box center [925, 383] width 150 height 11
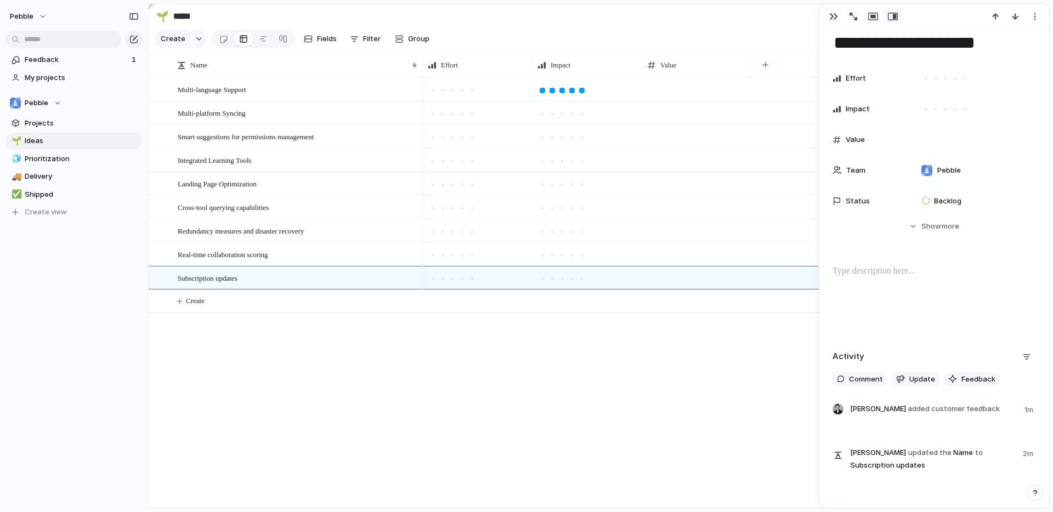
scroll to position [0, 0]
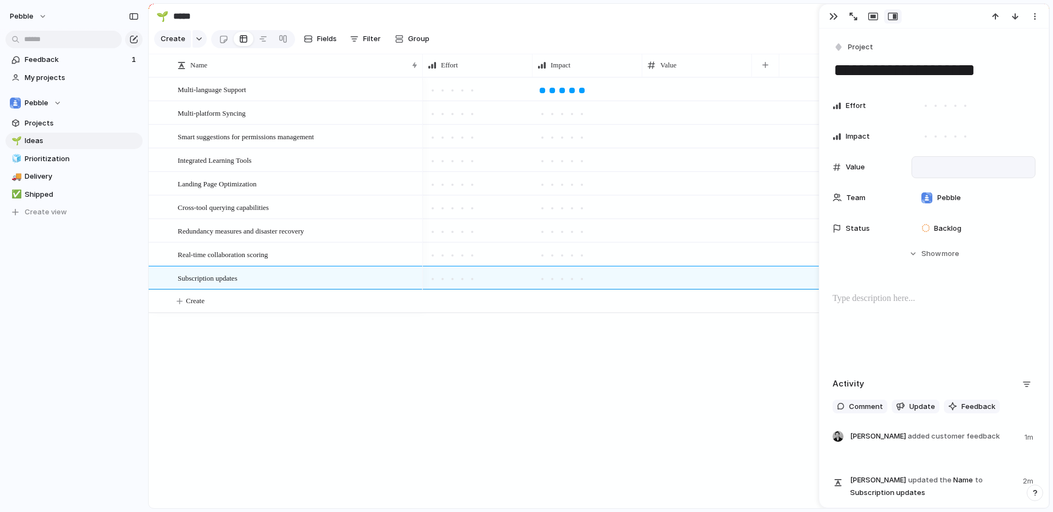
click at [909, 167] on div "Value" at bounding box center [934, 167] width 203 height 22
click at [926, 163] on input "number" at bounding box center [955, 167] width 76 height 8
click at [631, 384] on div at bounding box center [736, 292] width 626 height 431
click at [322, 38] on span "Fields" at bounding box center [327, 38] width 20 height 11
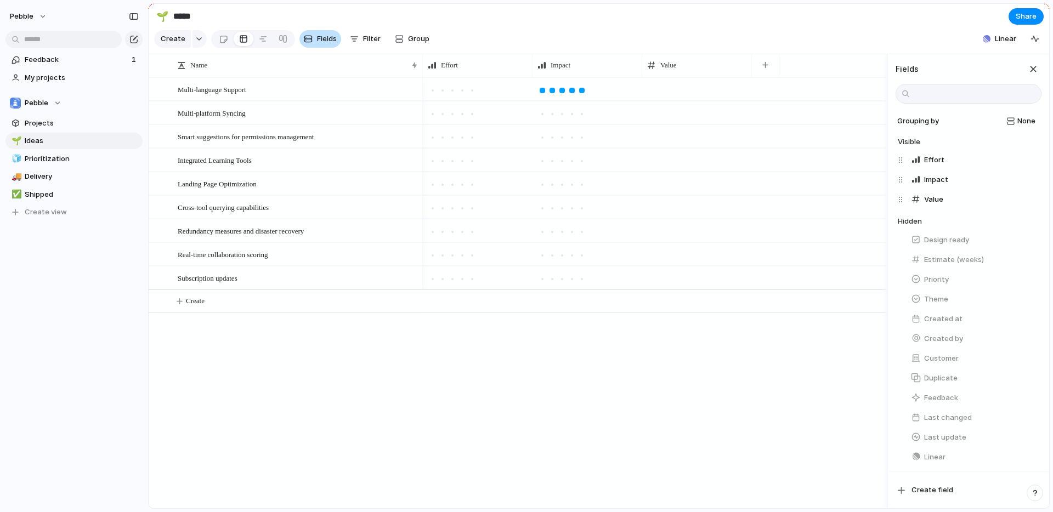
click at [322, 38] on span "Fields" at bounding box center [327, 38] width 20 height 11
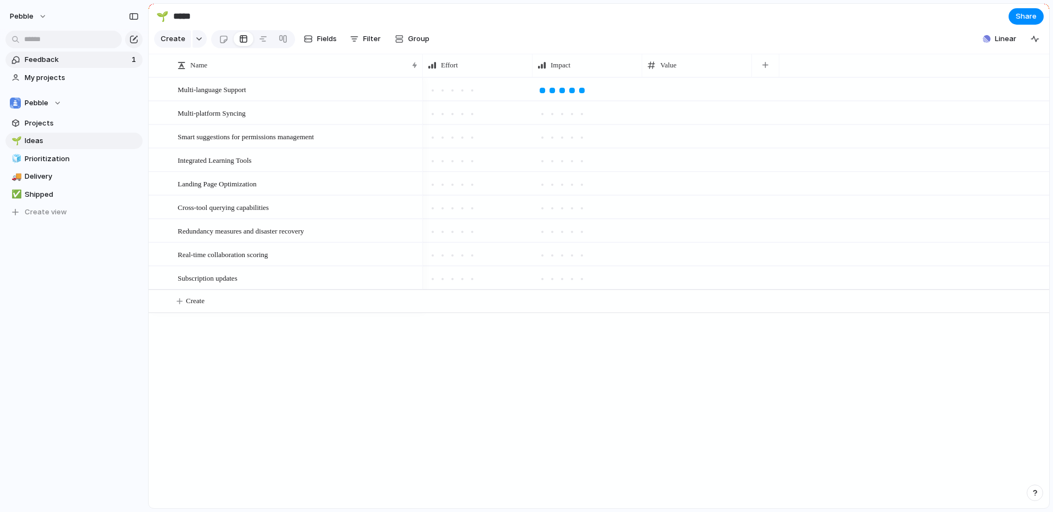
click at [27, 55] on span "Feedback" at bounding box center [77, 59] width 104 height 11
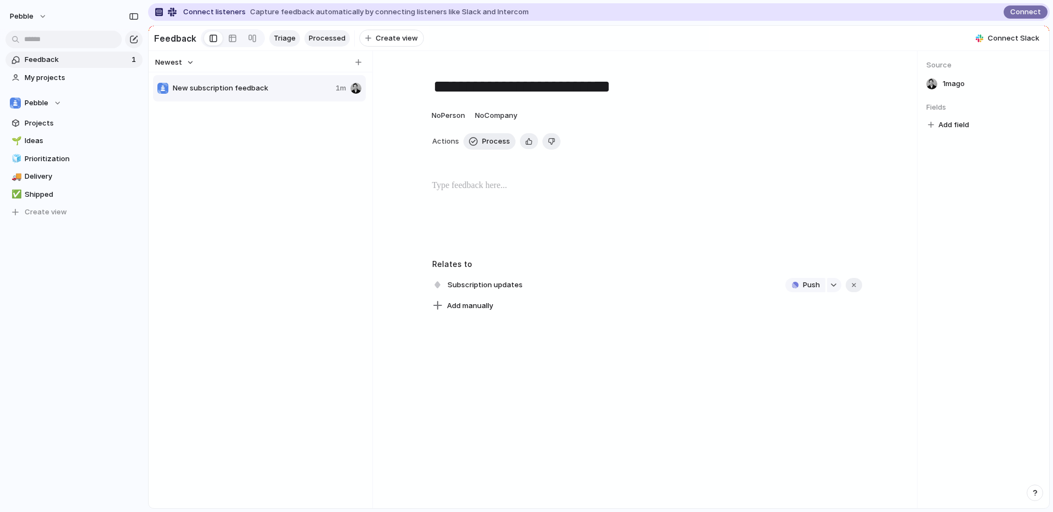
click at [334, 37] on span "Processed" at bounding box center [327, 38] width 37 height 11
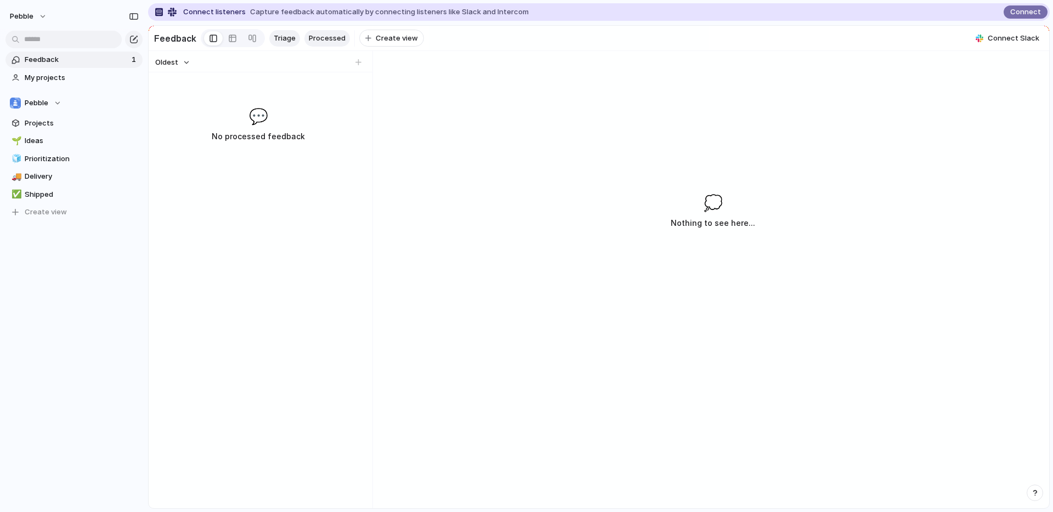
click at [284, 38] on span "Triage" at bounding box center [285, 38] width 22 height 11
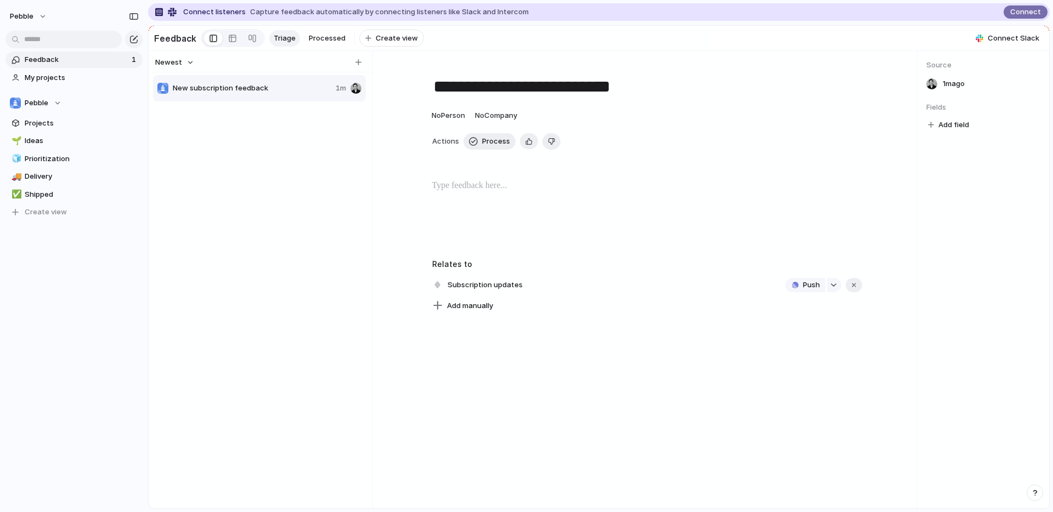
click at [320, 93] on span "New subscription feedback" at bounding box center [252, 88] width 159 height 11
click at [261, 90] on div "Copy link Delete" at bounding box center [526, 256] width 1053 height 512
click at [261, 90] on span "New subscription feedback" at bounding box center [252, 88] width 159 height 11
click at [499, 140] on span "Process" at bounding box center [496, 141] width 28 height 11
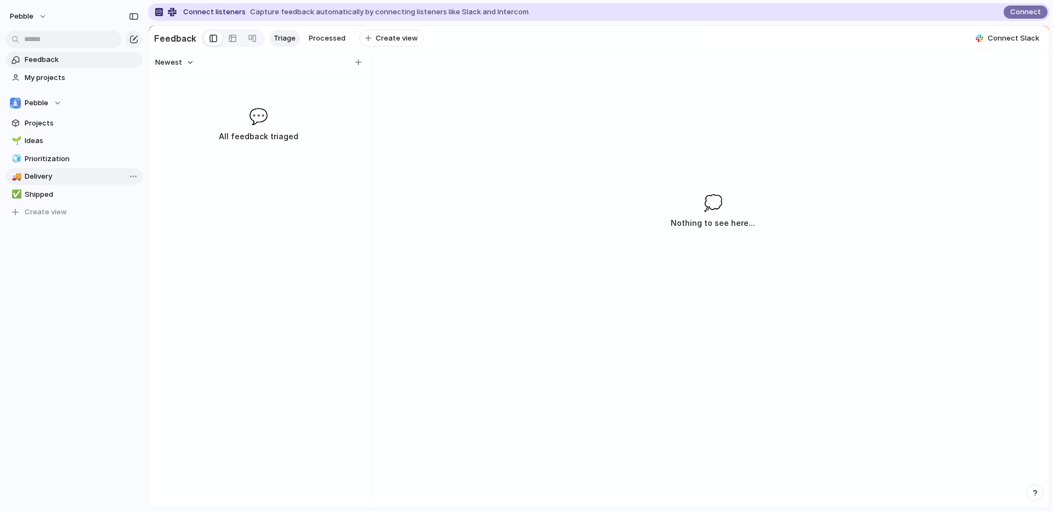
click at [55, 178] on span "Delivery" at bounding box center [82, 176] width 114 height 11
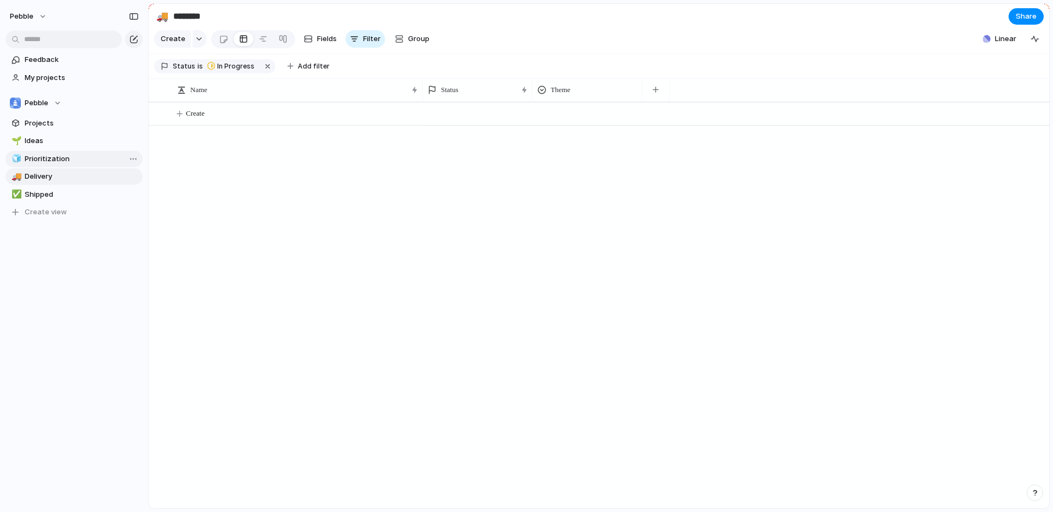
click at [61, 155] on span "Prioritization" at bounding box center [82, 159] width 114 height 11
type input "**********"
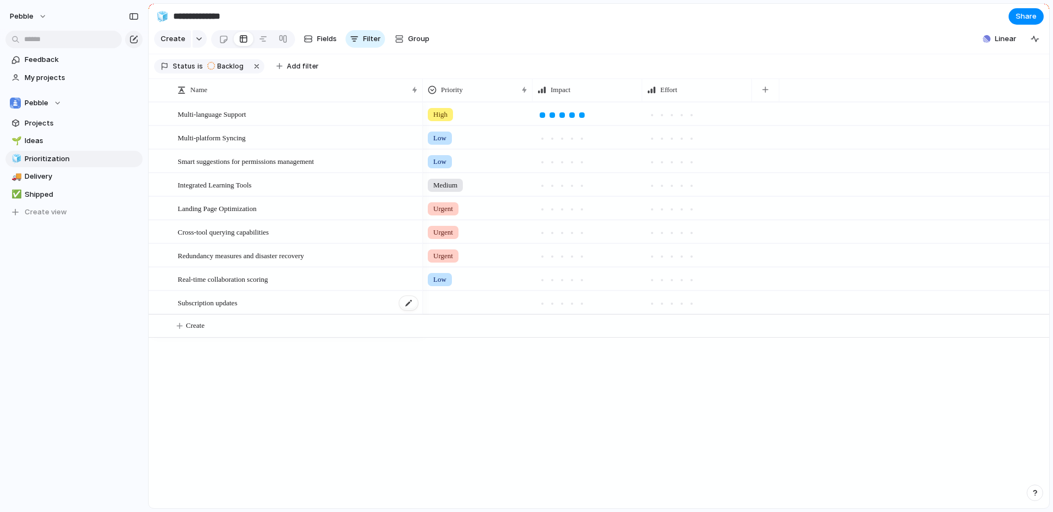
click at [251, 307] on div "Subscription updates" at bounding box center [298, 303] width 241 height 22
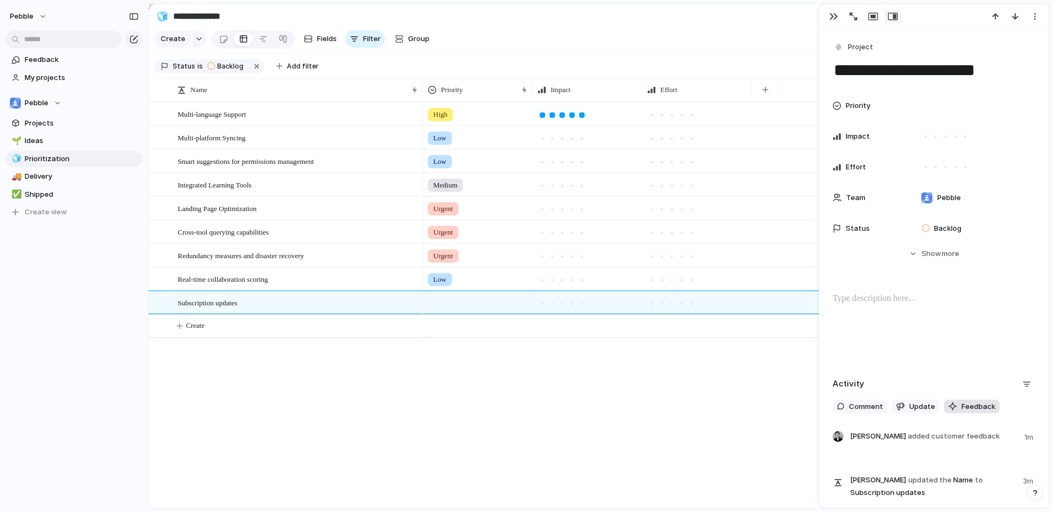
click at [978, 409] on span "Feedback" at bounding box center [978, 406] width 34 height 11
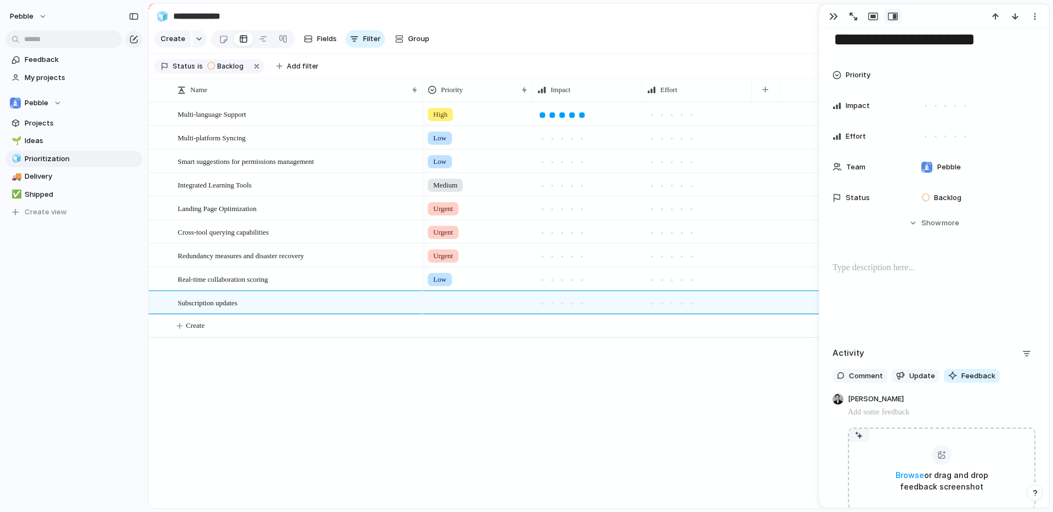
scroll to position [23, 0]
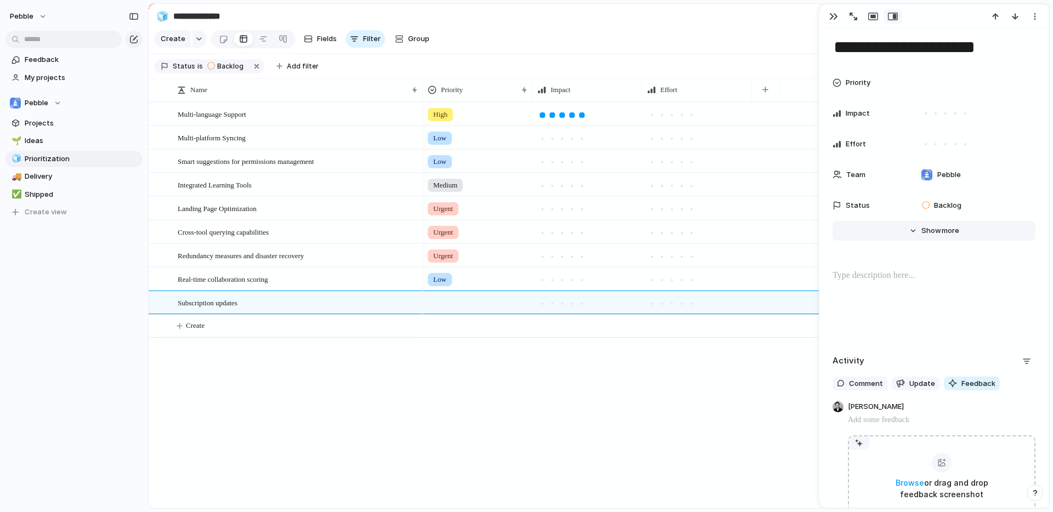
click at [939, 233] on span "Show" at bounding box center [931, 230] width 20 height 11
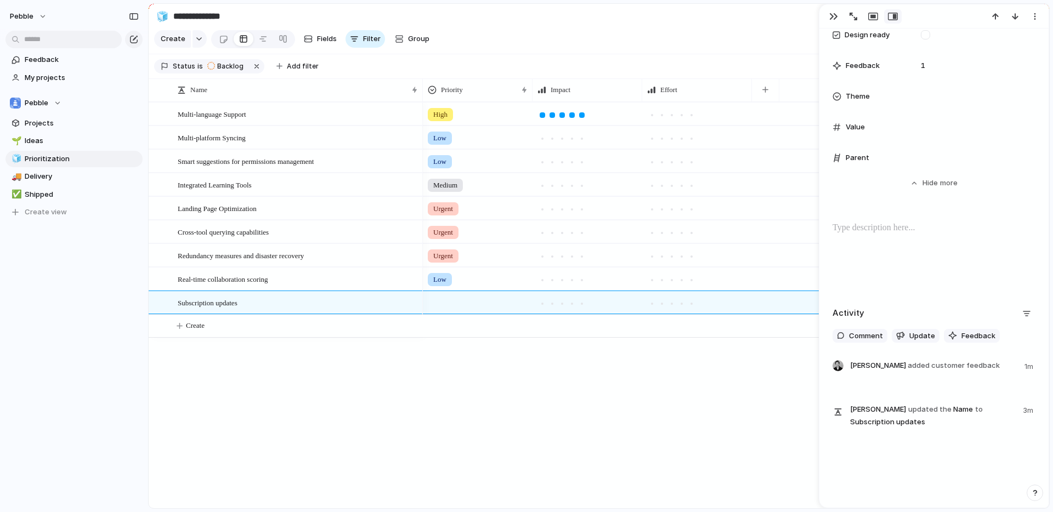
scroll to position [508, 0]
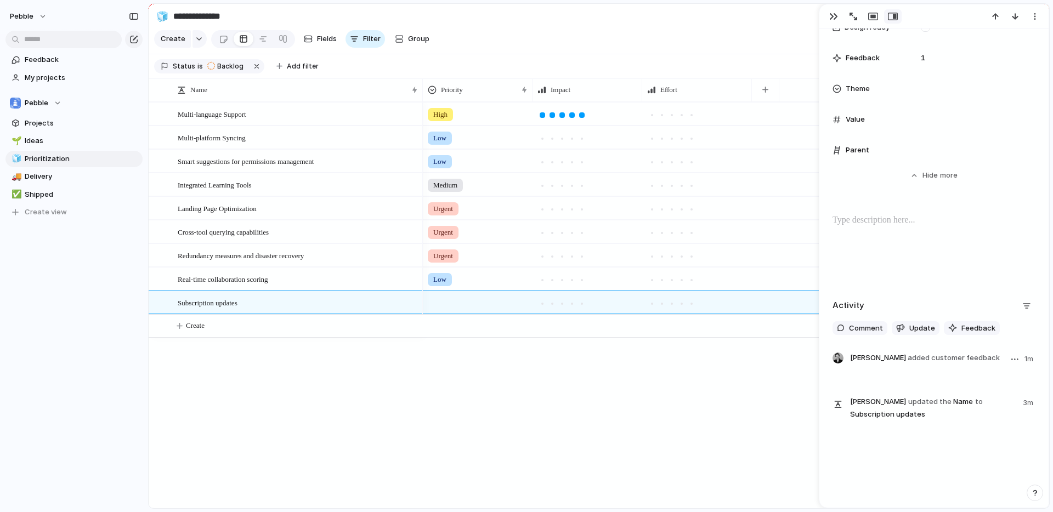
click at [887, 359] on span "[PERSON_NAME] added customer feedback" at bounding box center [925, 358] width 150 height 11
click at [1013, 359] on div "button" at bounding box center [1014, 360] width 7 height 2
click at [994, 384] on li "Edit" at bounding box center [987, 382] width 63 height 18
click at [955, 377] on p at bounding box center [942, 374] width 185 height 13
click at [954, 442] on div "**********" at bounding box center [933, 268] width 229 height 479
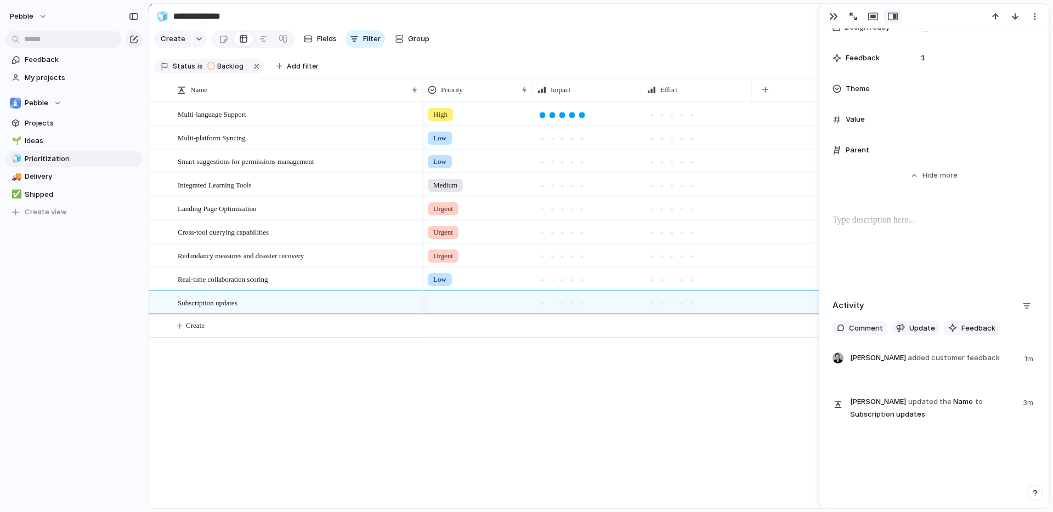
drag, startPoint x: 516, startPoint y: 398, endPoint x: 506, endPoint y: 397, distance: 10.5
click at [516, 398] on div "High Low Low Medium Urgent Urgent Urgent Low" at bounding box center [736, 305] width 626 height 406
drag, startPoint x: 875, startPoint y: 72, endPoint x: 861, endPoint y: 61, distance: 17.7
click at [862, 58] on span "Feedback" at bounding box center [863, 58] width 34 height 11
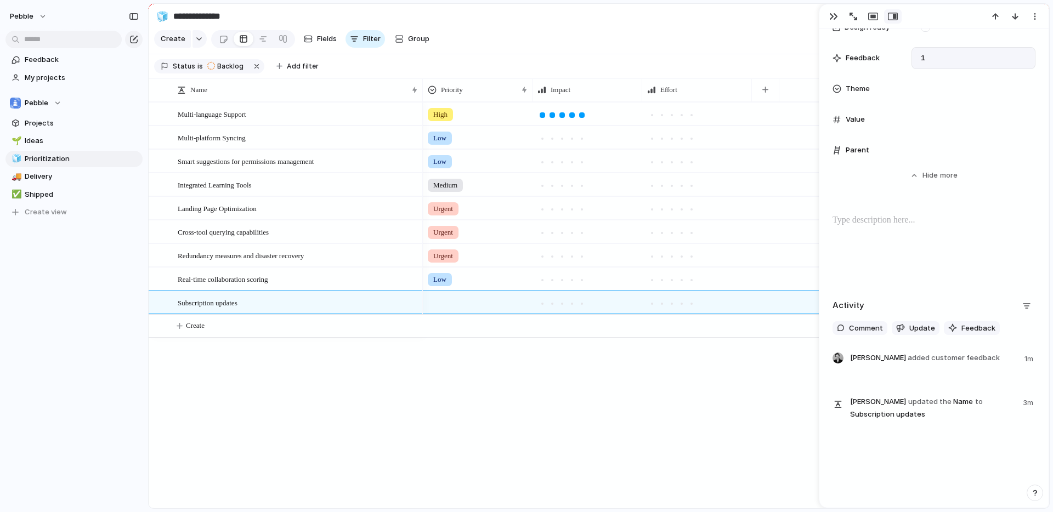
click at [926, 58] on span "1" at bounding box center [923, 58] width 13 height 11
click at [928, 60] on span "1" at bounding box center [923, 58] width 13 height 11
click at [940, 58] on div "1" at bounding box center [974, 58] width 124 height 22
click at [933, 59] on div "1" at bounding box center [974, 58] width 124 height 22
click at [907, 60] on div "Feedback 1" at bounding box center [934, 58] width 203 height 22
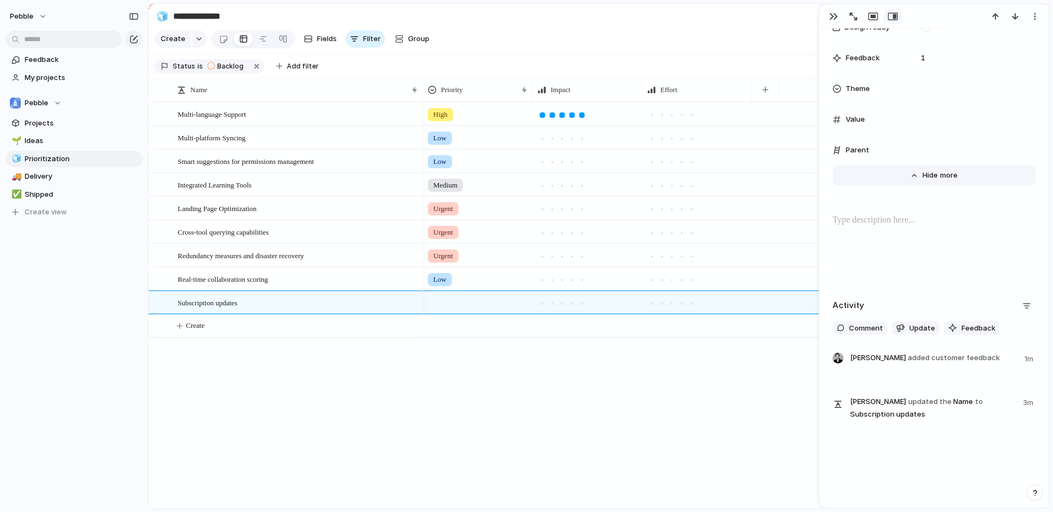
click at [936, 178] on span "Show" at bounding box center [933, 175] width 20 height 11
click at [967, 325] on span "Feedback" at bounding box center [978, 328] width 34 height 11
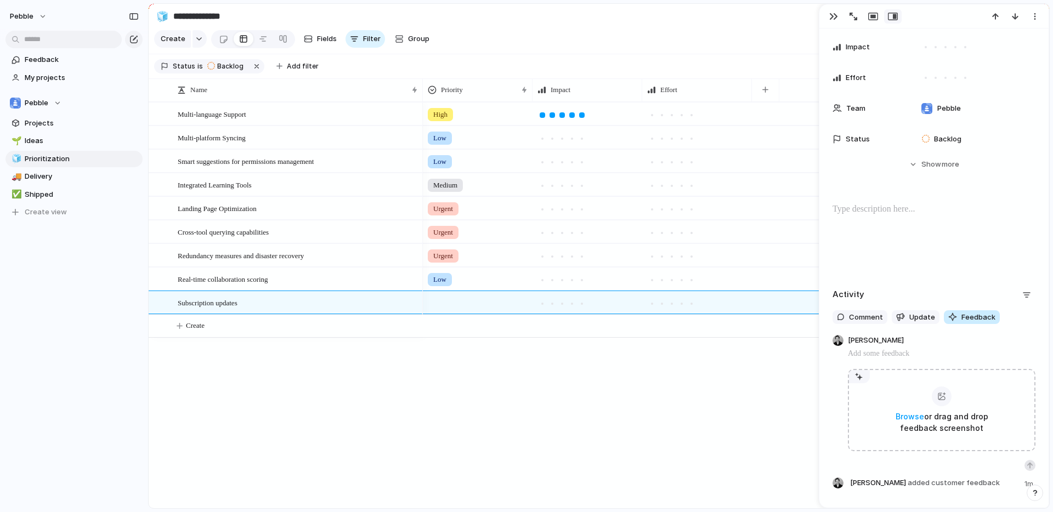
click at [969, 312] on span "Feedback" at bounding box center [978, 317] width 34 height 11
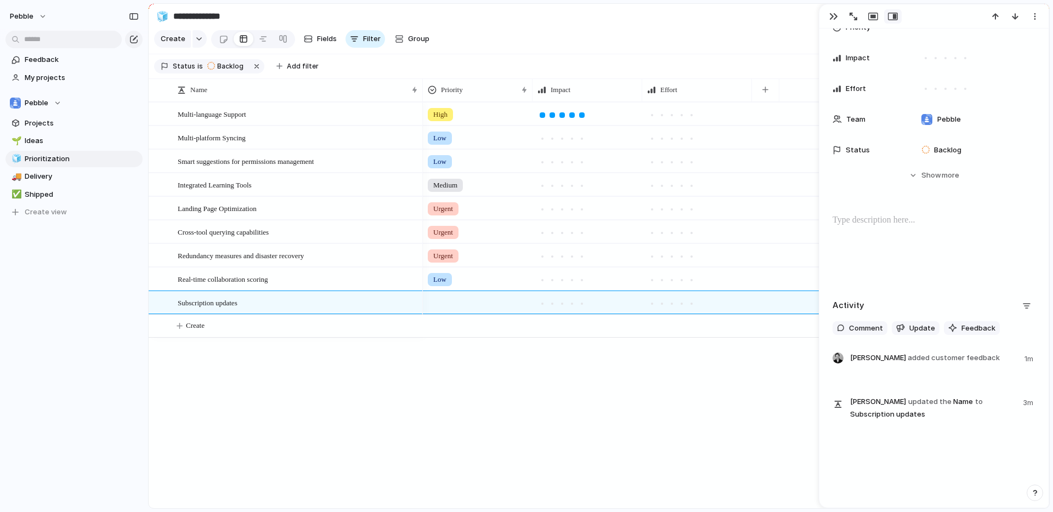
click at [516, 367] on div "High Low Low Medium Urgent Urgent Urgent Low" at bounding box center [736, 305] width 626 height 406
click at [833, 15] on div "button" at bounding box center [833, 16] width 9 height 9
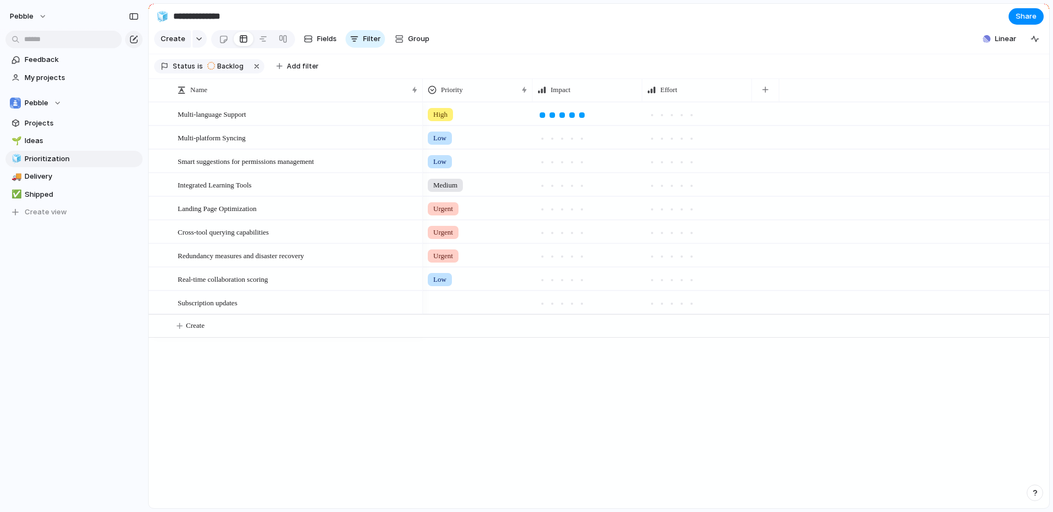
click at [423, 92] on div "Sort ascending Sort descending" at bounding box center [526, 256] width 1053 height 512
click at [415, 89] on div "Name" at bounding box center [297, 90] width 246 height 18
click at [414, 89] on div "Sort ascending Sort descending" at bounding box center [526, 256] width 1053 height 512
click at [199, 39] on div "button" at bounding box center [199, 39] width 8 height 4
click at [535, 36] on div "Goal Program Initiative Launch Project Customize" at bounding box center [526, 256] width 1053 height 512
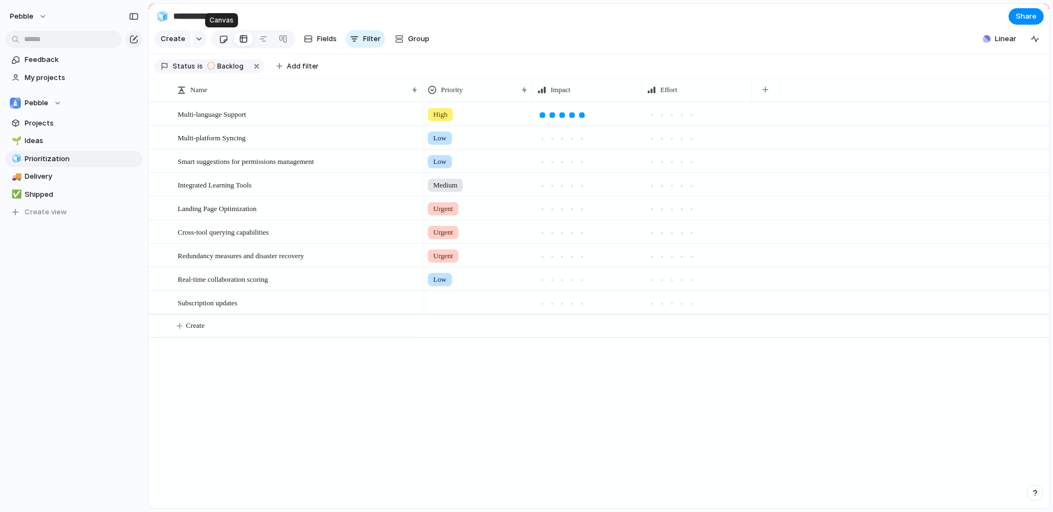
click at [219, 40] on div at bounding box center [223, 39] width 9 height 18
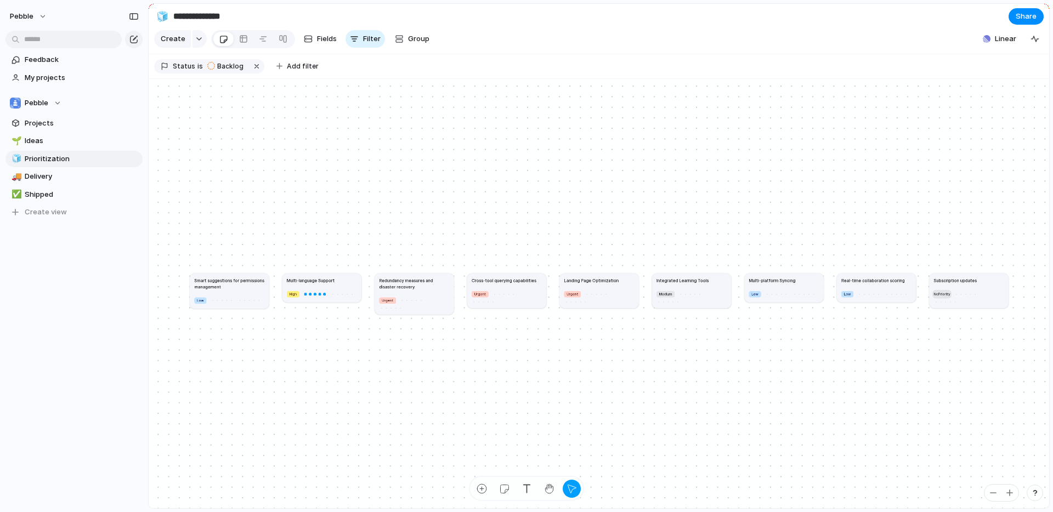
click at [947, 295] on span "No Priority" at bounding box center [942, 294] width 16 height 4
click at [959, 288] on div "Urgent High Medium Low" at bounding box center [526, 256] width 1053 height 512
click at [964, 287] on article "Subscription updates No Priority" at bounding box center [968, 290] width 79 height 35
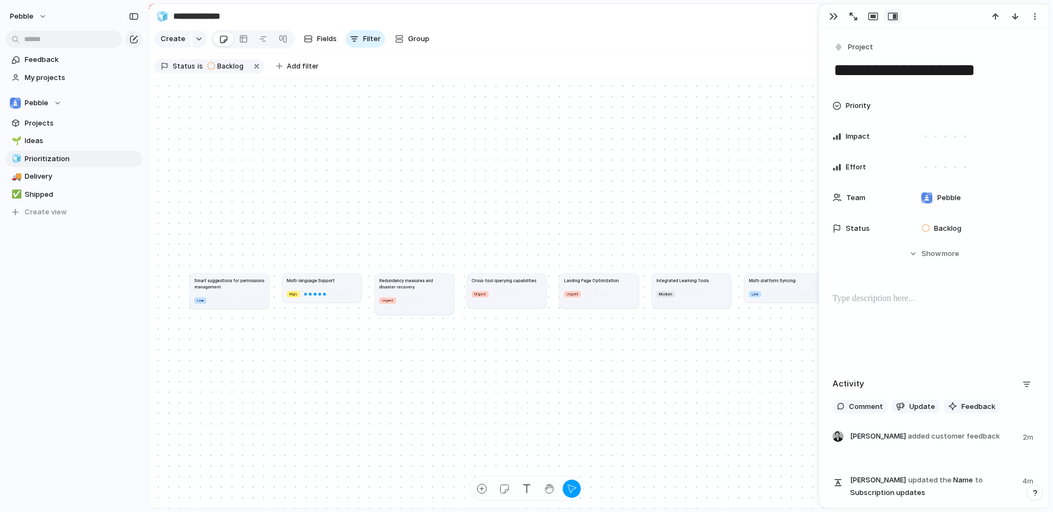
scroll to position [78, 0]
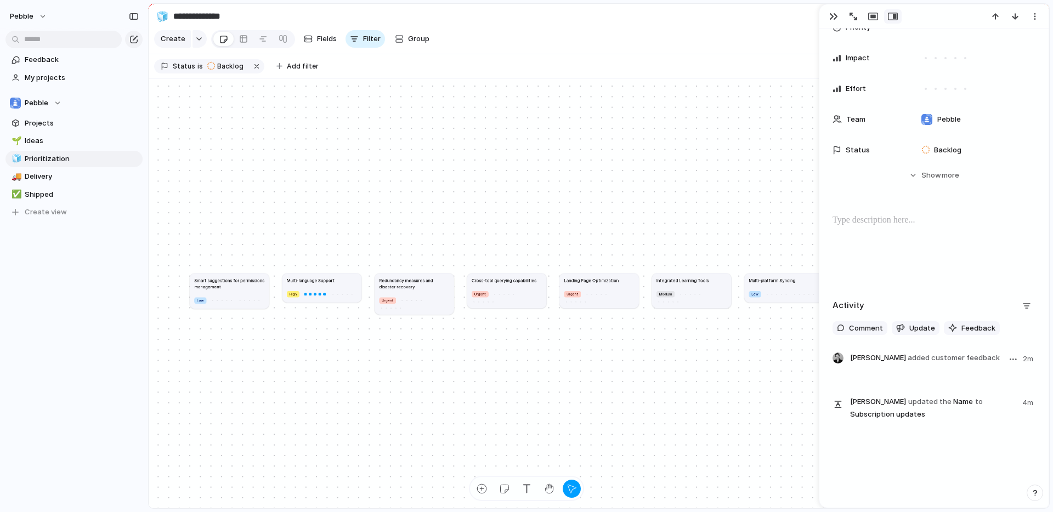
click at [908, 357] on span "added customer feedback" at bounding box center [954, 357] width 92 height 9
click at [876, 356] on span "[PERSON_NAME] added customer feedback" at bounding box center [925, 358] width 150 height 11
click at [875, 357] on span "[PERSON_NAME] added customer feedback" at bounding box center [925, 358] width 150 height 11
drag, startPoint x: 875, startPoint y: 357, endPoint x: 904, endPoint y: 357, distance: 29.1
click at [876, 357] on span "[PERSON_NAME] added customer feedback" at bounding box center [925, 358] width 150 height 11
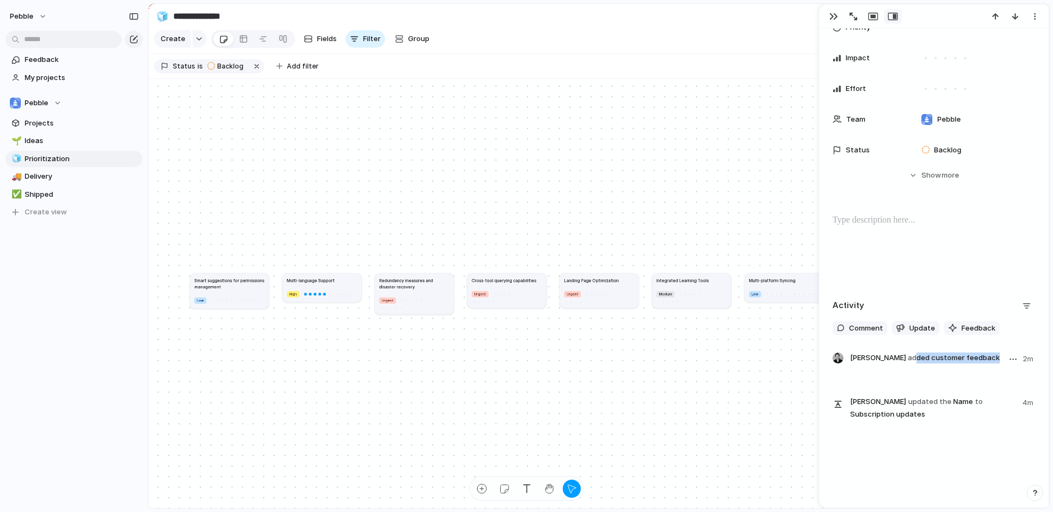
drag, startPoint x: 909, startPoint y: 357, endPoint x: 916, endPoint y: 358, distance: 6.6
click at [913, 358] on span "added customer feedback" at bounding box center [954, 357] width 92 height 9
drag, startPoint x: 916, startPoint y: 358, endPoint x: 923, endPoint y: 358, distance: 6.6
click at [921, 358] on span "added customer feedback" at bounding box center [954, 357] width 92 height 9
drag, startPoint x: 923, startPoint y: 358, endPoint x: 954, endPoint y: 359, distance: 31.3
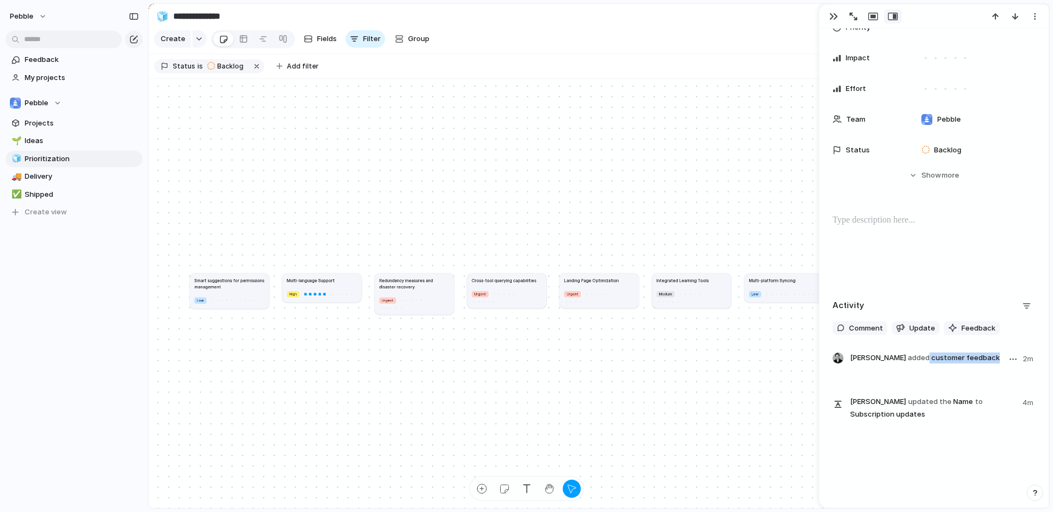
click at [935, 358] on span "added customer feedback" at bounding box center [954, 357] width 92 height 9
click at [1008, 357] on button "button" at bounding box center [1012, 359] width 13 height 13
click at [741, 375] on div "Edit Reassign Delete" at bounding box center [526, 256] width 1053 height 512
click at [52, 119] on span "Projects" at bounding box center [82, 123] width 114 height 11
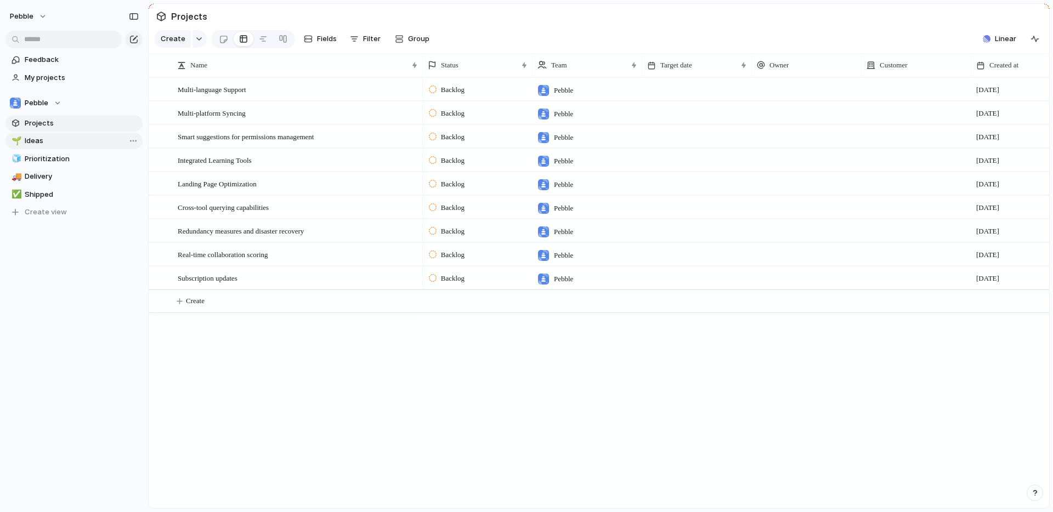
click at [49, 138] on span "Ideas" at bounding box center [82, 140] width 114 height 11
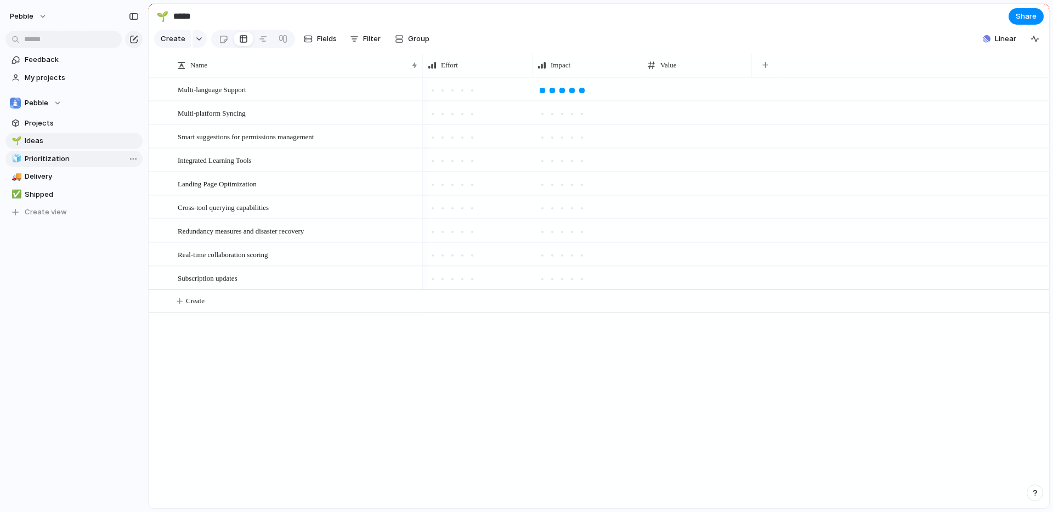
click at [61, 157] on span "Prioritization" at bounding box center [82, 159] width 114 height 11
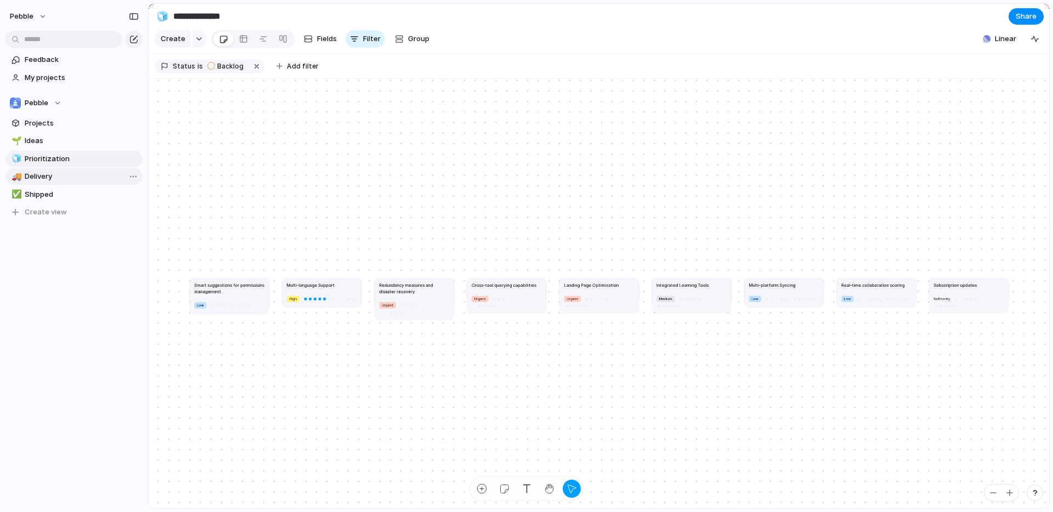
click at [52, 184] on link "🚚 Delivery" at bounding box center [73, 176] width 137 height 16
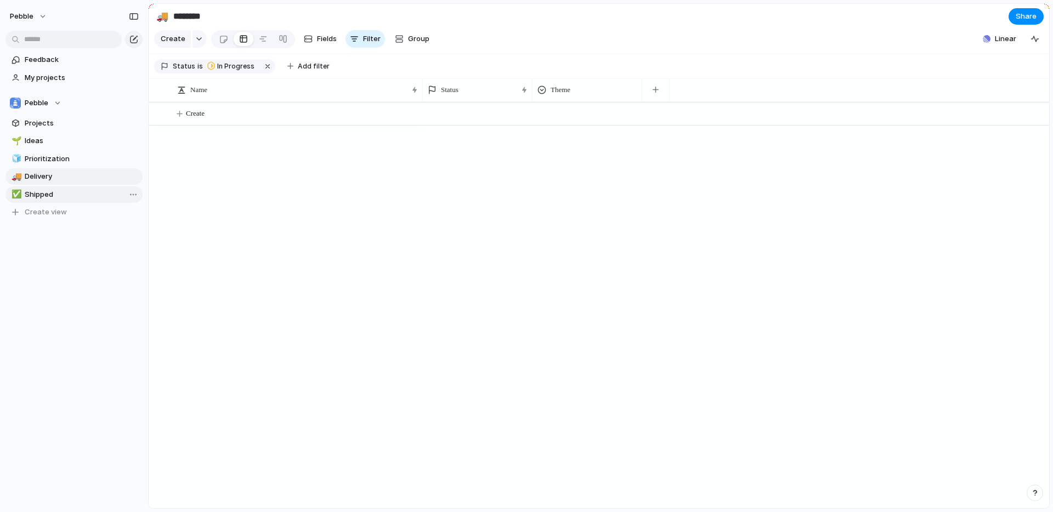
click at [55, 193] on span "Shipped" at bounding box center [82, 194] width 114 height 11
type input "*******"
click at [39, 81] on span "My projects" at bounding box center [82, 77] width 114 height 11
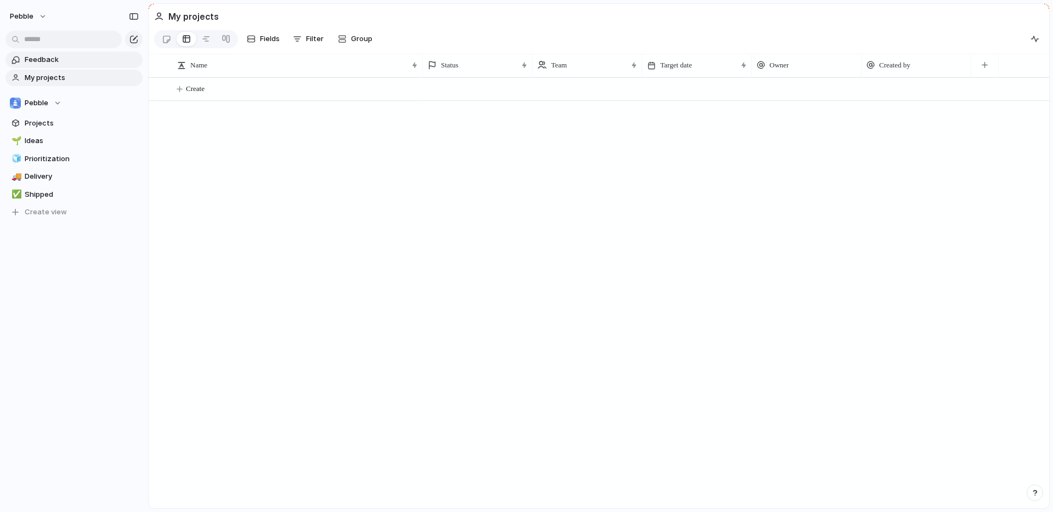
click at [42, 59] on span "Feedback" at bounding box center [82, 59] width 114 height 11
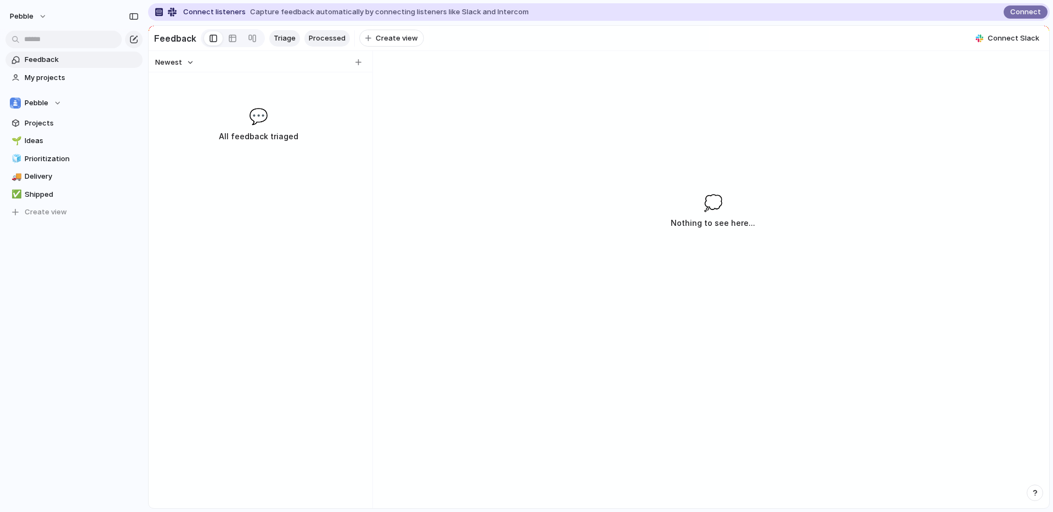
click at [309, 37] on span "Processed" at bounding box center [327, 38] width 37 height 11
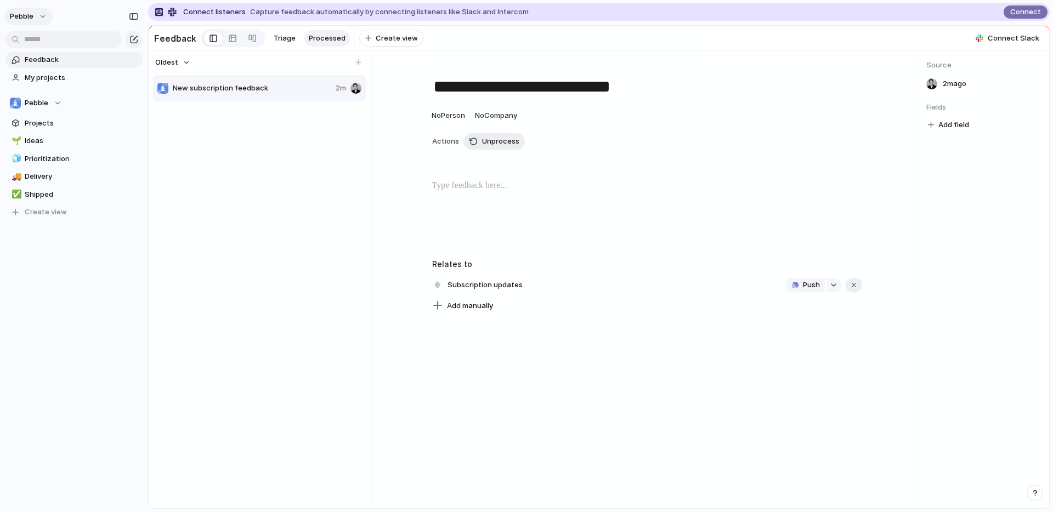
click at [39, 13] on button "Pebble" at bounding box center [29, 17] width 48 height 18
click at [54, 32] on li "Settings" at bounding box center [53, 41] width 91 height 18
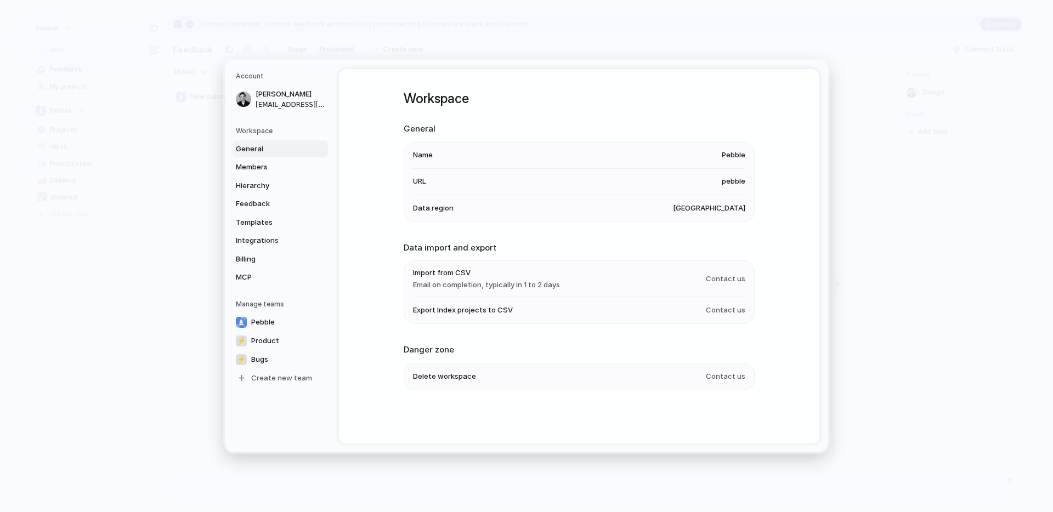
click at [630, 382] on li "Delete workspace Contact us" at bounding box center [579, 376] width 332 height 26
